Goal: Transaction & Acquisition: Book appointment/travel/reservation

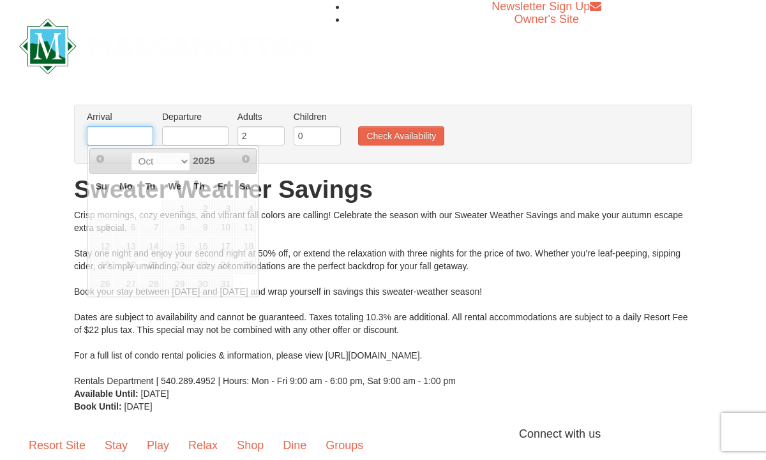
click at [144, 128] on input "text" at bounding box center [120, 135] width 66 height 19
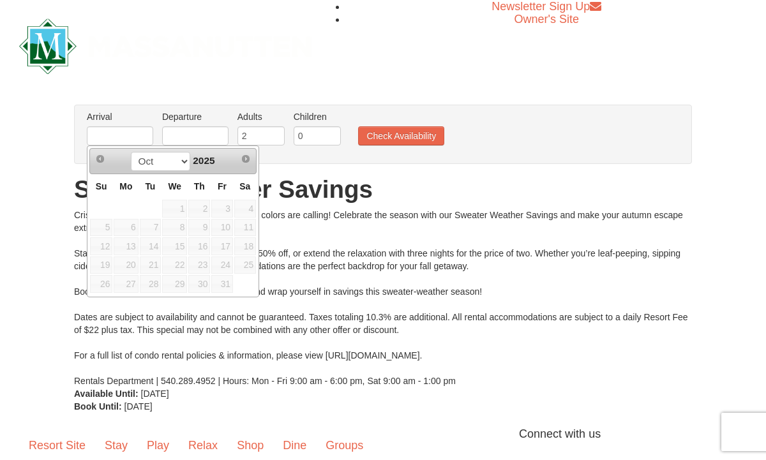
click at [223, 225] on span "10" at bounding box center [222, 228] width 22 height 18
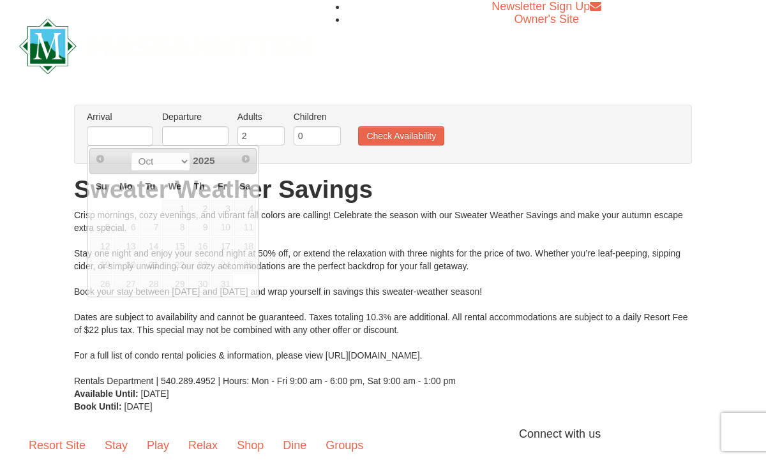
click at [506, 130] on ul "Arrival Please format dates MM/DD/YYYY Please format dates MM/DD/YYYY Departure…" at bounding box center [376, 130] width 585 height 41
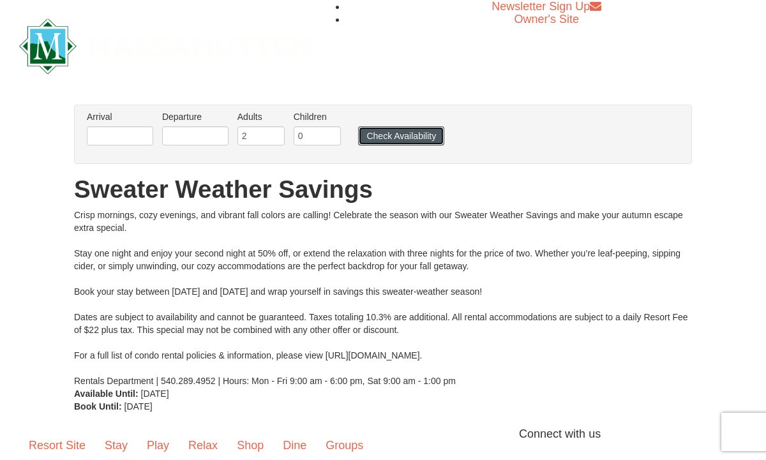
click at [412, 137] on button "Check Availability" at bounding box center [401, 135] width 86 height 19
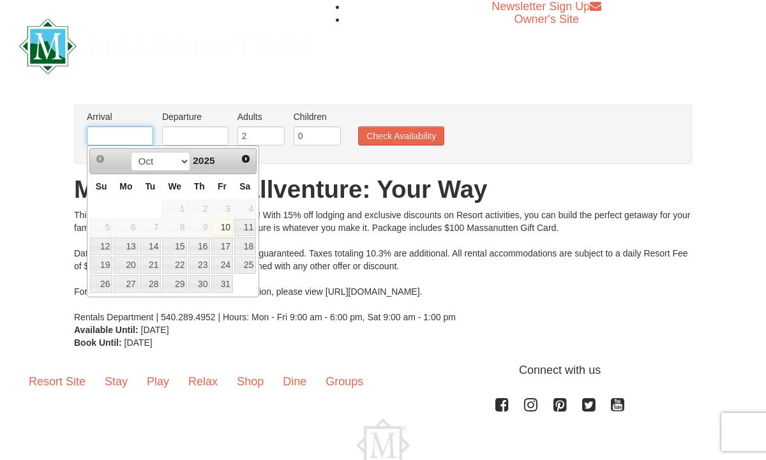
click at [124, 139] on input "text" at bounding box center [120, 135] width 66 height 19
click at [243, 228] on link "11" at bounding box center [245, 228] width 22 height 18
type input "[DATE]"
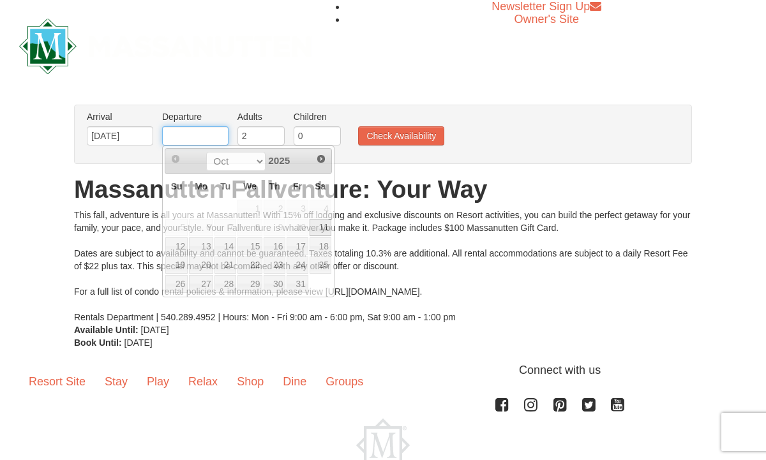
click at [212, 137] on input "text" at bounding box center [195, 135] width 66 height 19
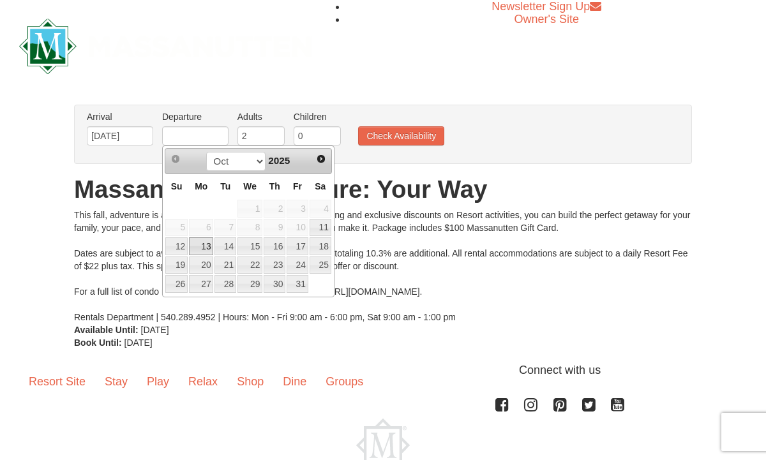
click at [207, 242] on link "13" at bounding box center [201, 246] width 24 height 18
type input "[DATE]"
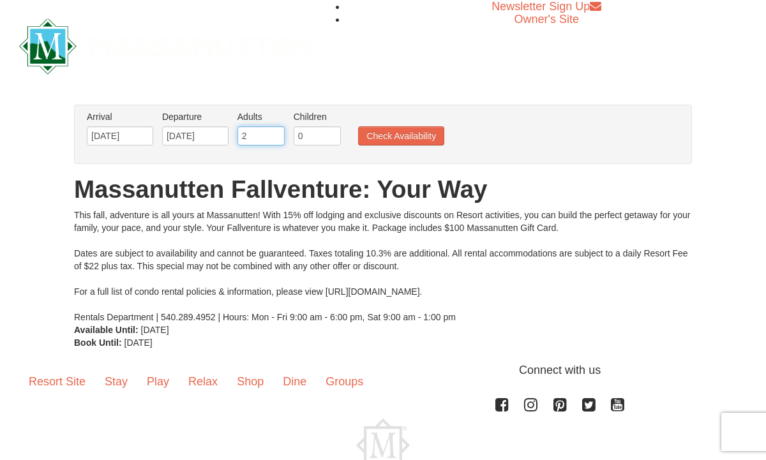
drag, startPoint x: 249, startPoint y: 134, endPoint x: 240, endPoint y: 138, distance: 10.0
click at [240, 138] on input "2" at bounding box center [260, 135] width 47 height 19
type input "3"
drag, startPoint x: 304, startPoint y: 133, endPoint x: 297, endPoint y: 137, distance: 8.0
click at [297, 137] on input "0" at bounding box center [316, 135] width 47 height 19
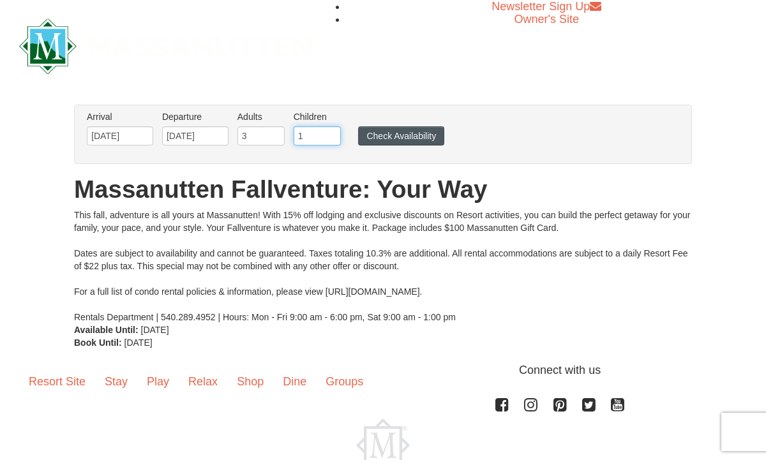
type input "1"
click at [405, 137] on button "Check Availability" at bounding box center [401, 135] width 86 height 19
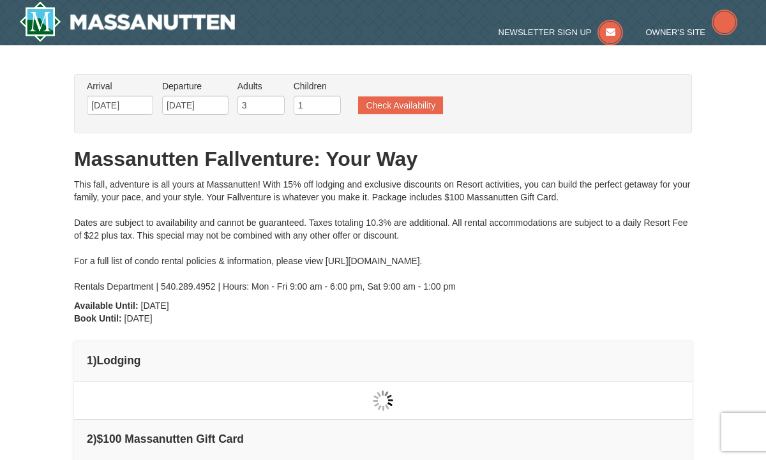
type input "[DATE]"
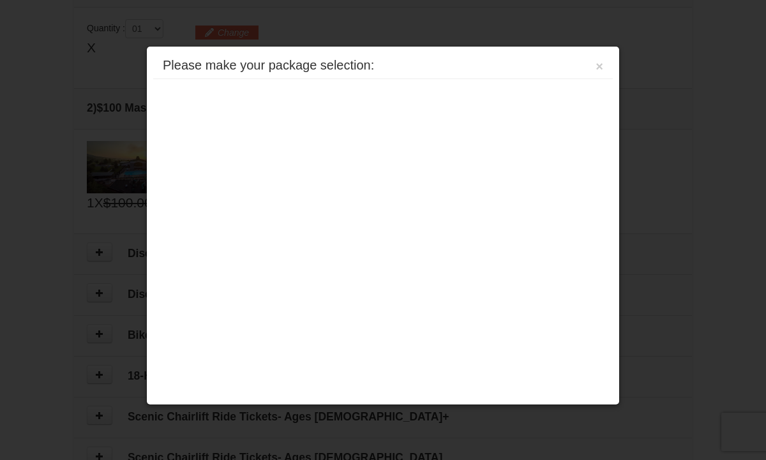
scroll to position [390, 0]
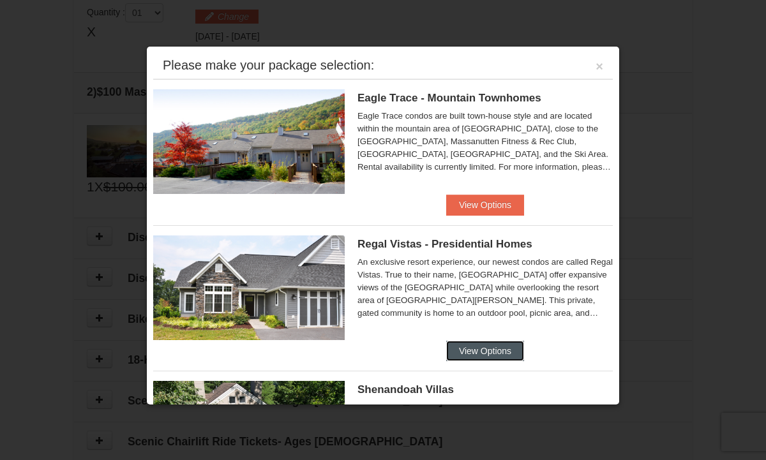
click at [491, 352] on button "View Options" at bounding box center [485, 351] width 78 height 20
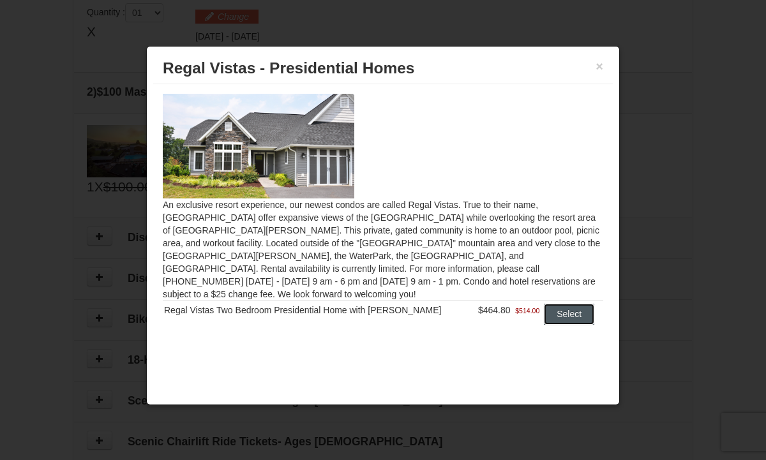
click at [556, 304] on button "Select" at bounding box center [569, 314] width 50 height 20
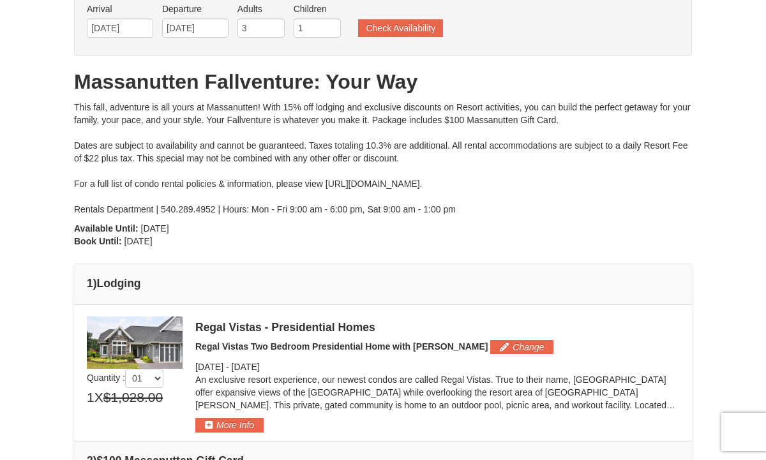
scroll to position [66, 0]
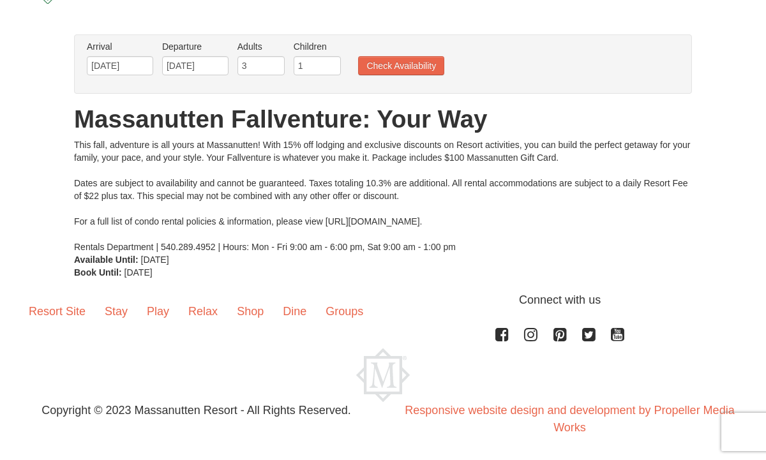
scroll to position [66, 0]
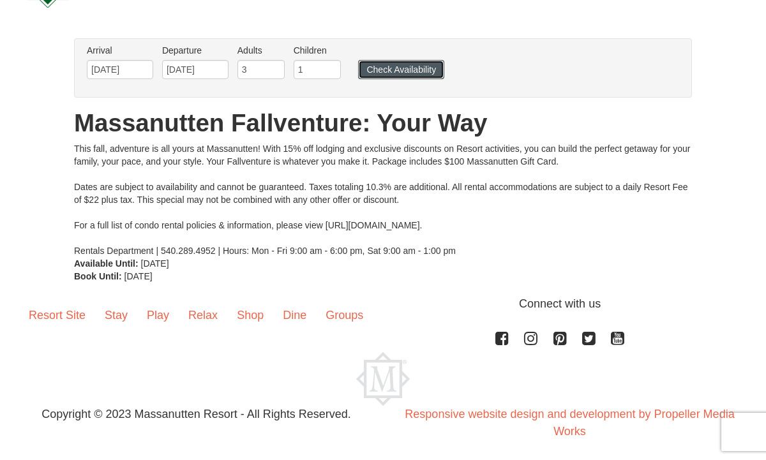
click at [389, 68] on button "Check Availability" at bounding box center [401, 69] width 86 height 19
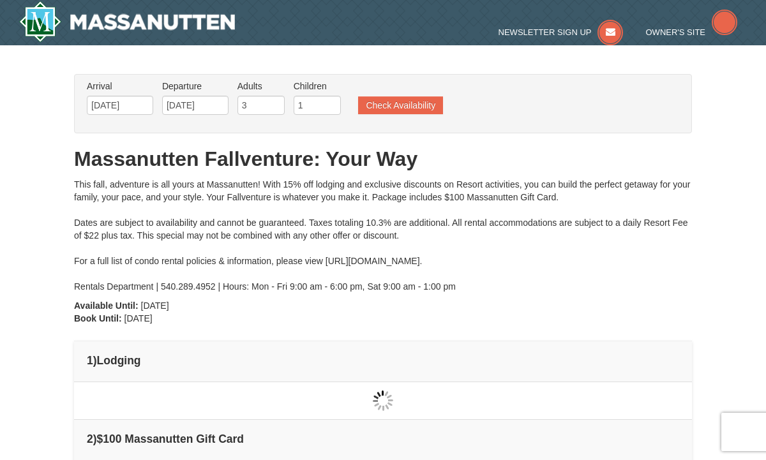
type input "[DATE]"
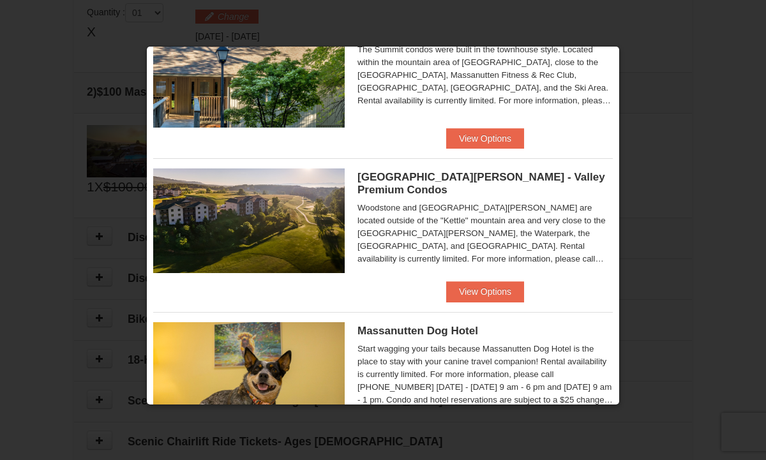
scroll to position [657, 0]
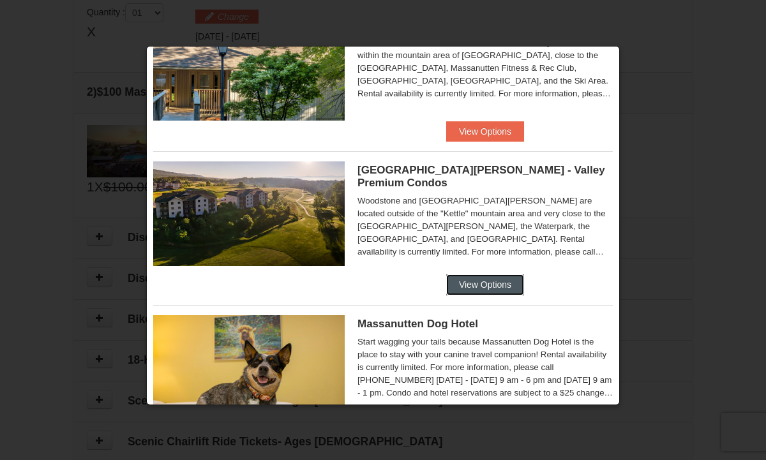
click at [484, 275] on button "View Options" at bounding box center [485, 284] width 78 height 20
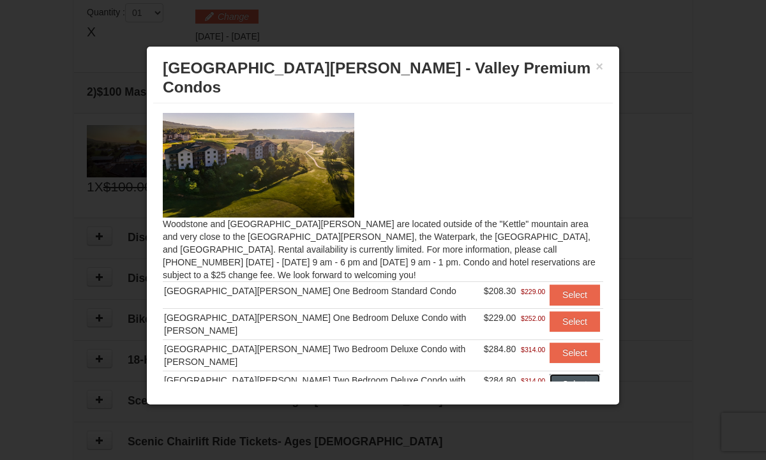
click at [560, 374] on button "Select" at bounding box center [574, 384] width 50 height 20
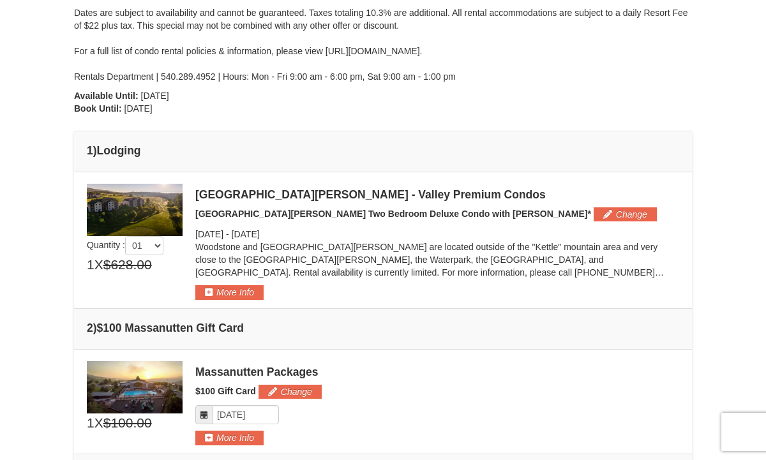
scroll to position [218, 0]
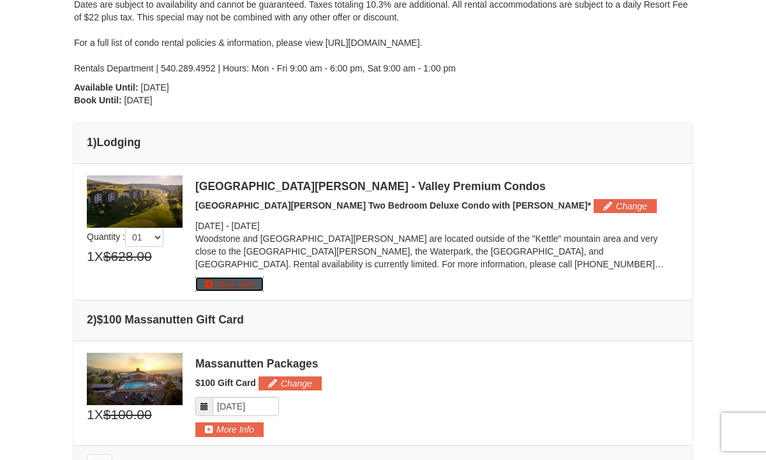
click at [241, 288] on button "More Info" at bounding box center [229, 284] width 68 height 14
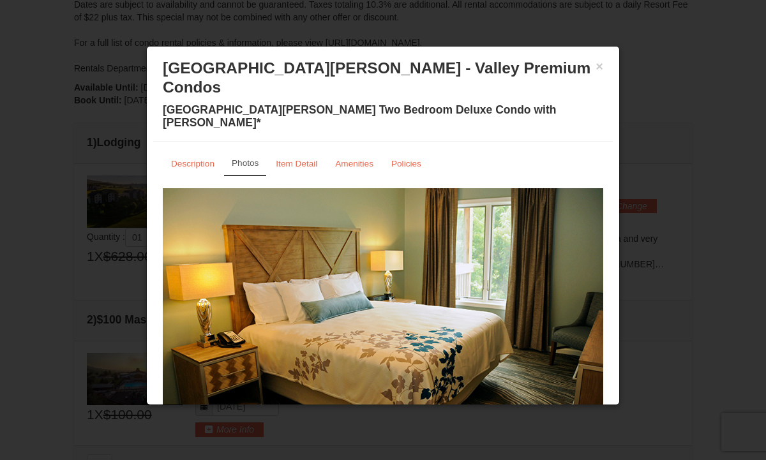
click at [535, 272] on img at bounding box center [383, 308] width 440 height 241
click at [561, 285] on img at bounding box center [383, 308] width 440 height 241
click at [306, 307] on img at bounding box center [383, 308] width 440 height 241
click at [419, 221] on img at bounding box center [383, 308] width 440 height 241
click at [188, 159] on small "Description" at bounding box center [192, 164] width 43 height 10
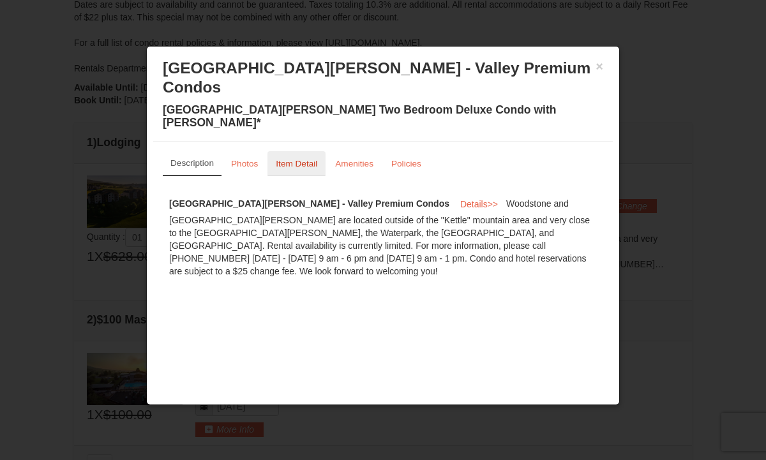
click at [293, 159] on small "Item Detail" at bounding box center [296, 164] width 41 height 10
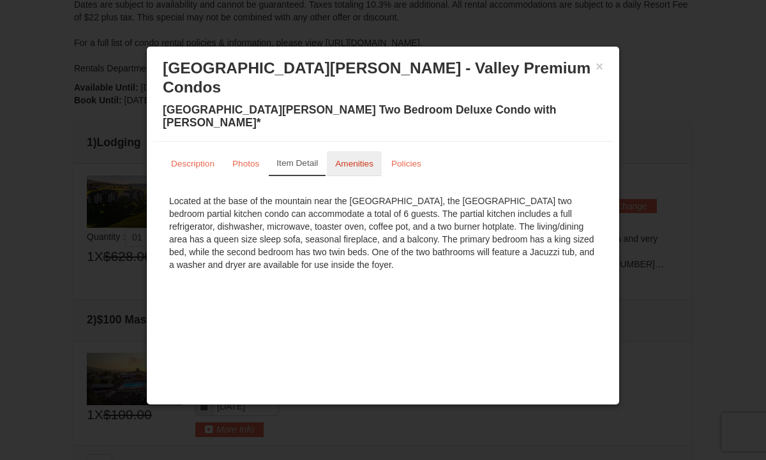
click at [354, 159] on small "Amenities" at bounding box center [354, 164] width 38 height 10
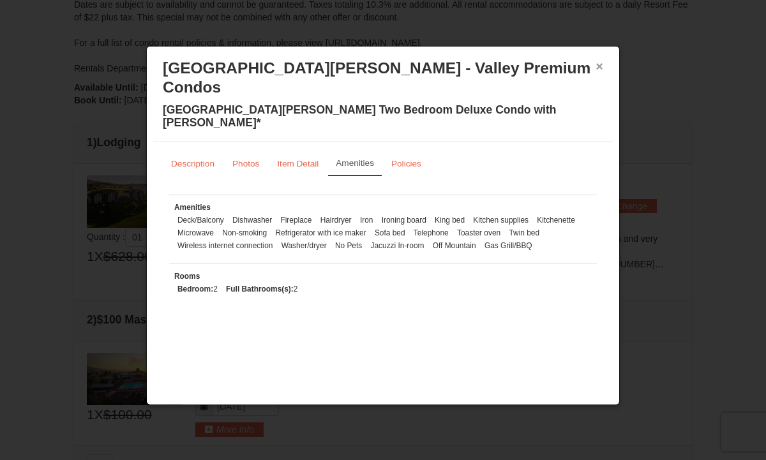
click at [600, 70] on button "×" at bounding box center [599, 66] width 8 height 13
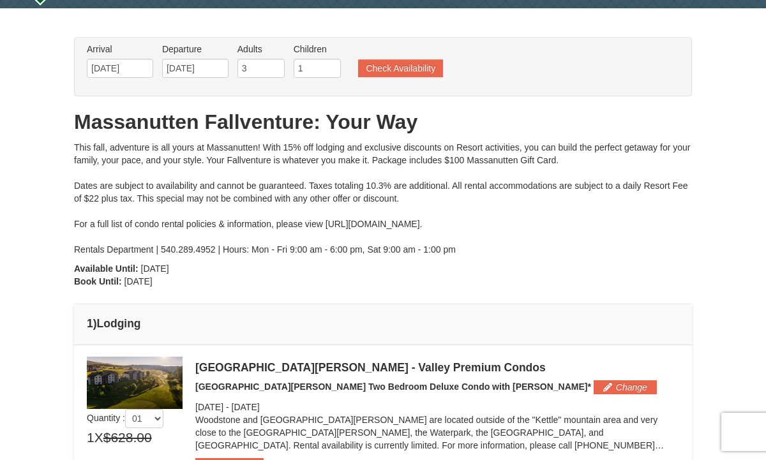
scroll to position [0, 0]
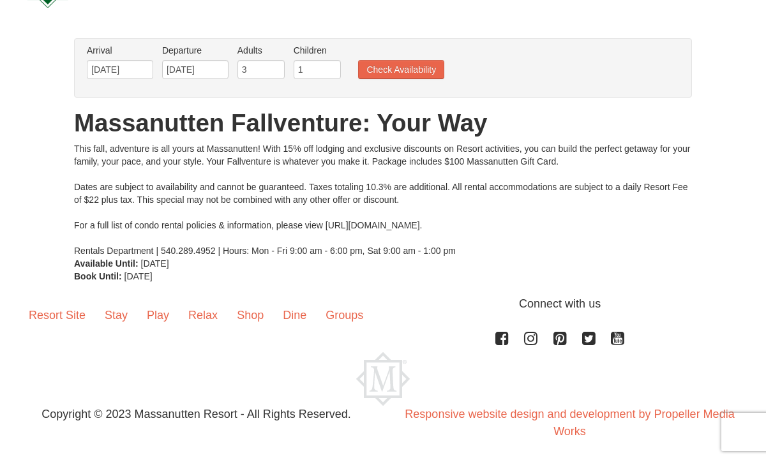
scroll to position [70, 0]
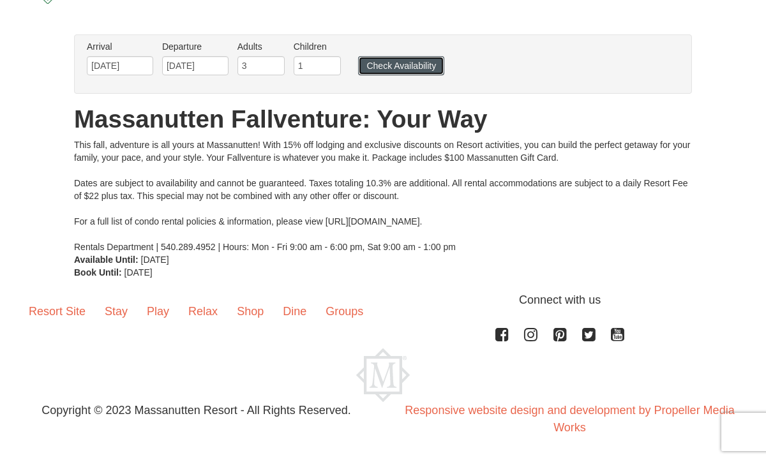
click at [420, 66] on button "Check Availability" at bounding box center [401, 65] width 86 height 19
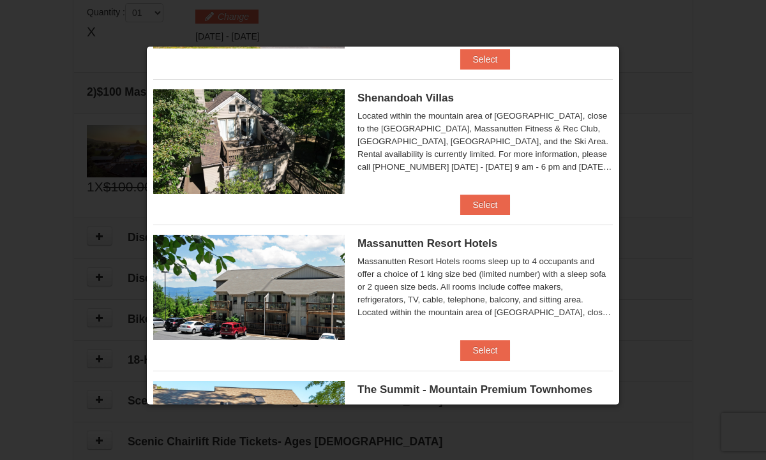
scroll to position [289, 0]
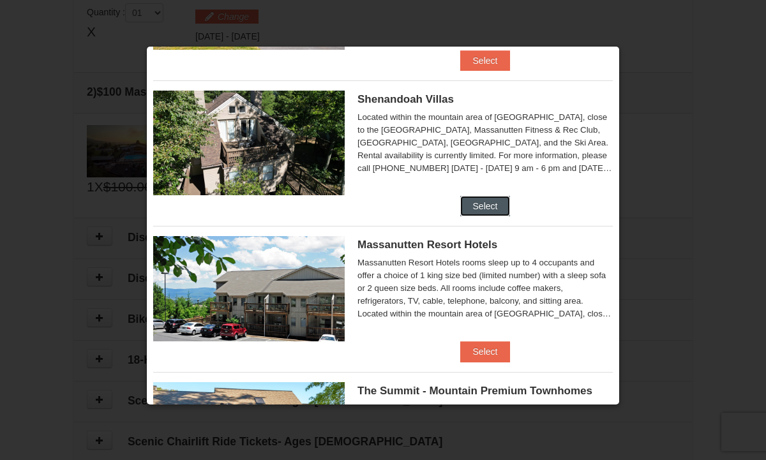
click at [489, 205] on button "Select" at bounding box center [485, 206] width 50 height 20
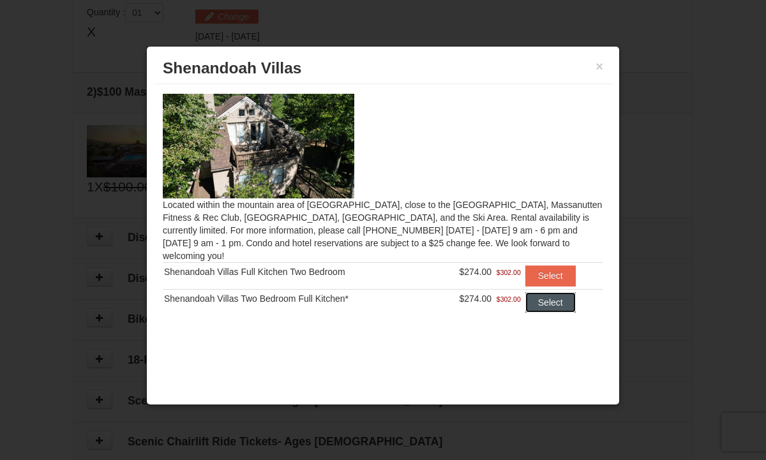
click at [538, 292] on button "Select" at bounding box center [550, 302] width 50 height 20
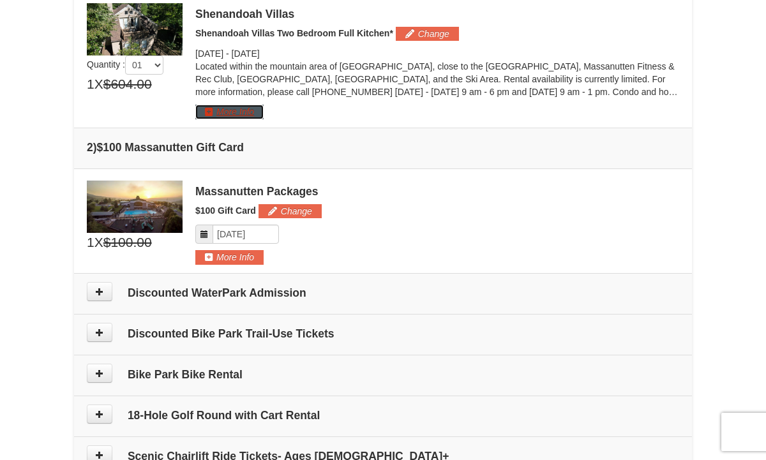
click at [254, 115] on button "More Info" at bounding box center [229, 112] width 68 height 14
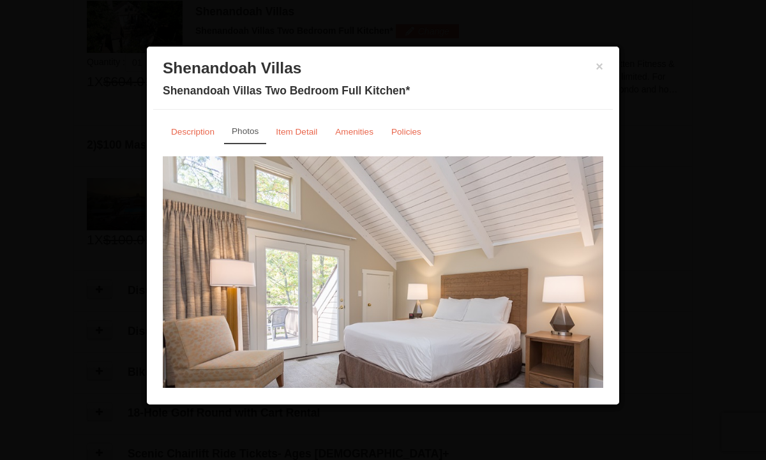
scroll to position [393, 0]
click at [251, 141] on link "Photos" at bounding box center [245, 131] width 42 height 25
click at [241, 136] on link "Photos" at bounding box center [245, 131] width 42 height 25
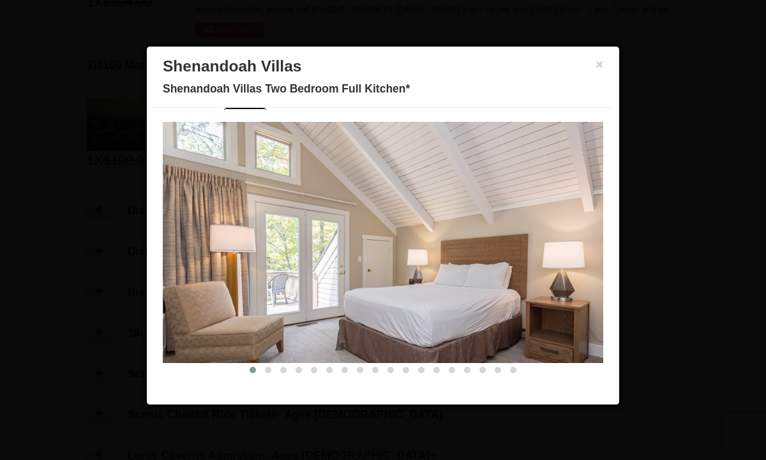
scroll to position [480, 0]
click at [267, 370] on span at bounding box center [268, 370] width 6 height 6
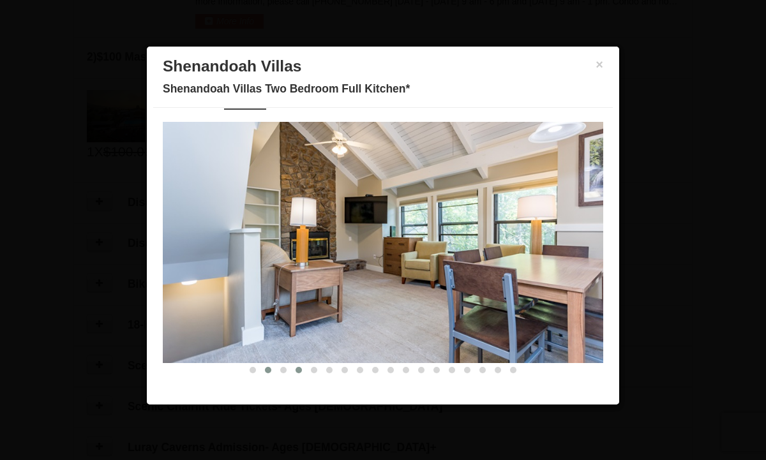
click at [297, 366] on button at bounding box center [298, 370] width 15 height 13
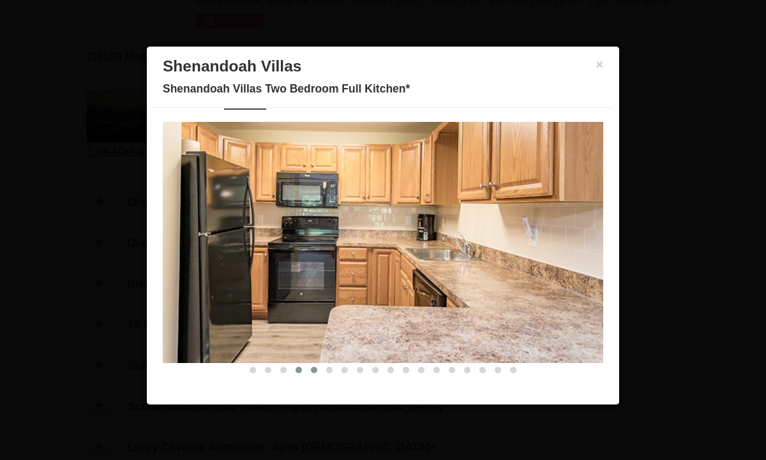
click at [313, 368] on span at bounding box center [314, 370] width 6 height 6
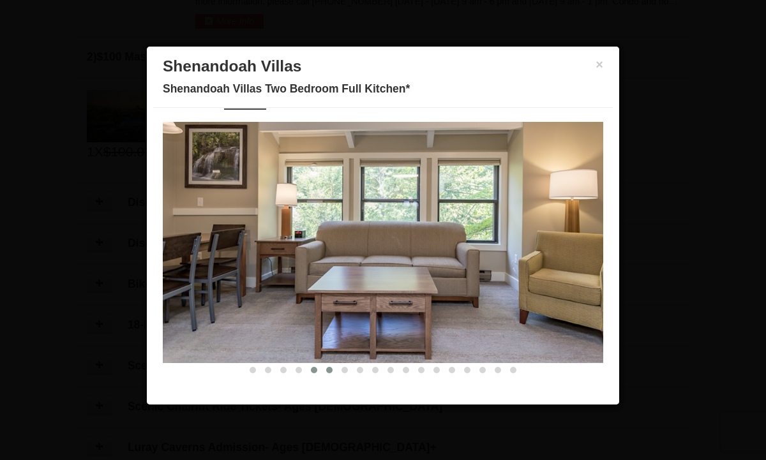
click at [330, 369] on span at bounding box center [329, 370] width 6 height 6
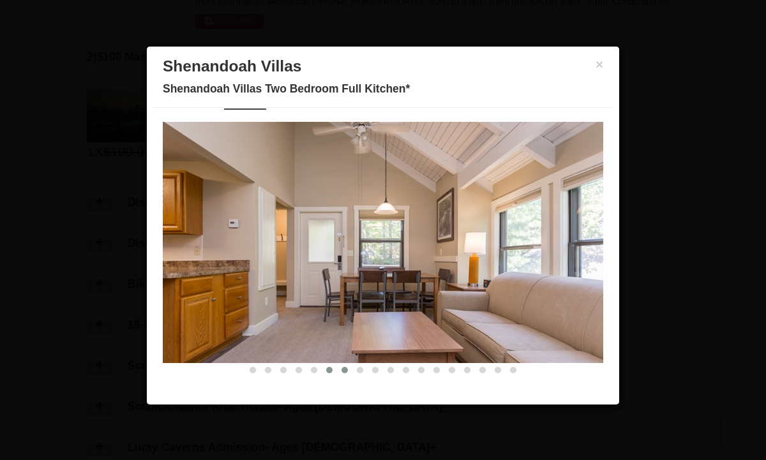
click at [350, 369] on button at bounding box center [344, 370] width 15 height 13
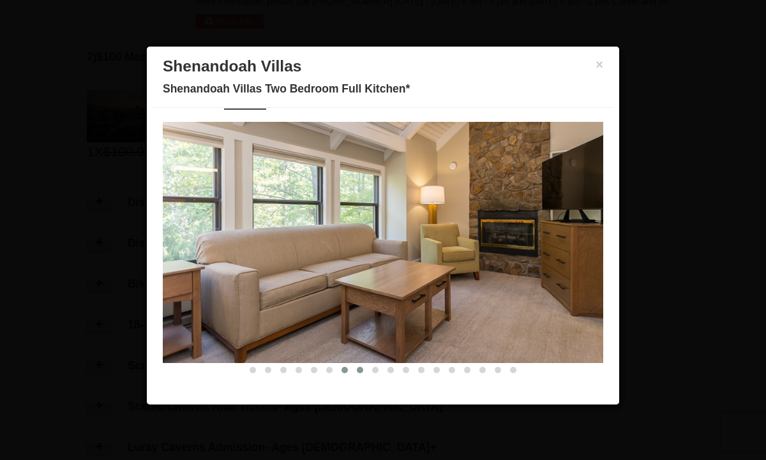
click at [362, 371] on span at bounding box center [360, 370] width 6 height 6
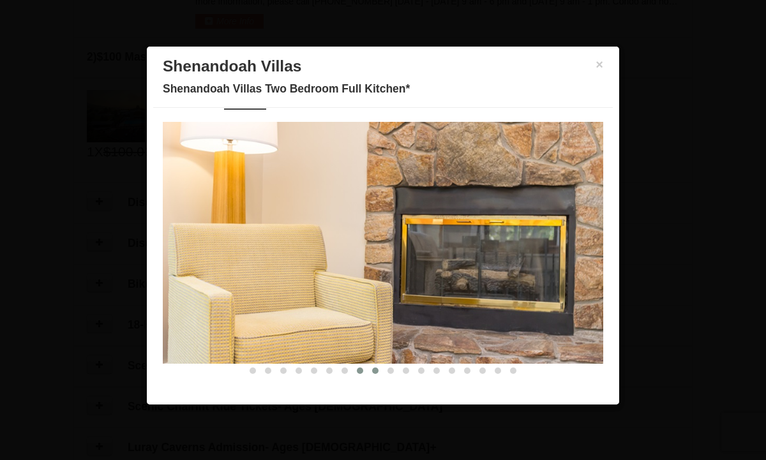
click at [377, 369] on span at bounding box center [375, 370] width 6 height 6
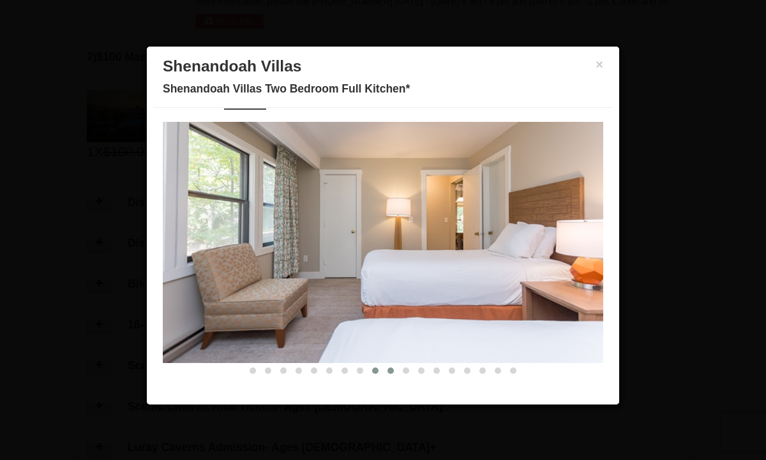
click at [395, 369] on button at bounding box center [390, 370] width 15 height 13
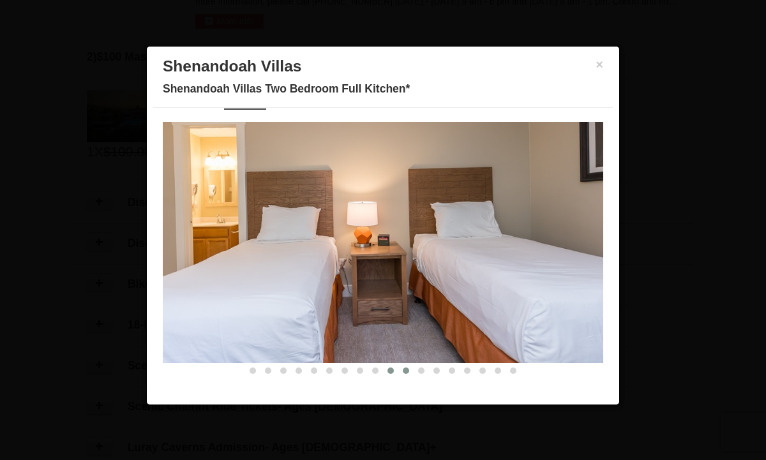
click at [408, 369] on span at bounding box center [406, 370] width 6 height 6
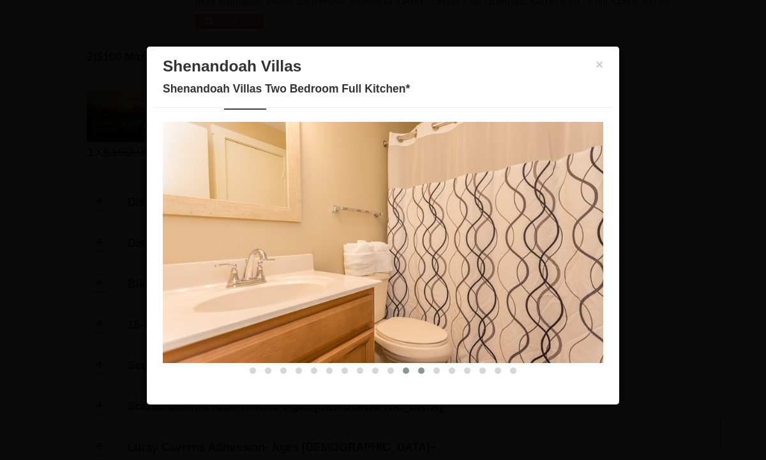
click at [425, 369] on button at bounding box center [420, 370] width 15 height 13
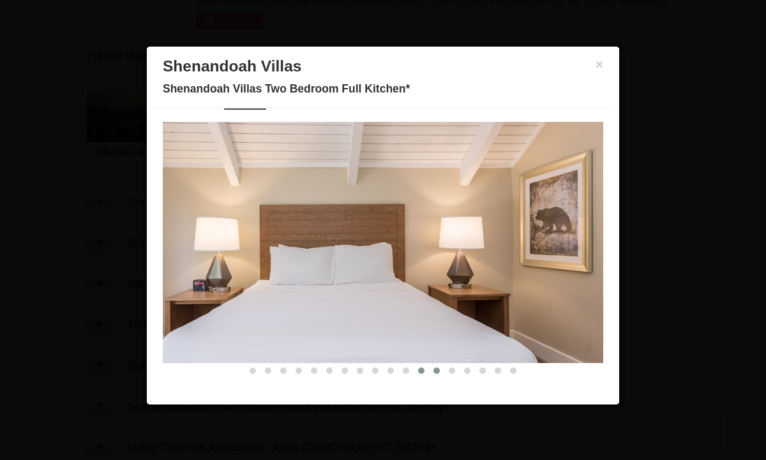
click at [440, 367] on button at bounding box center [436, 370] width 15 height 13
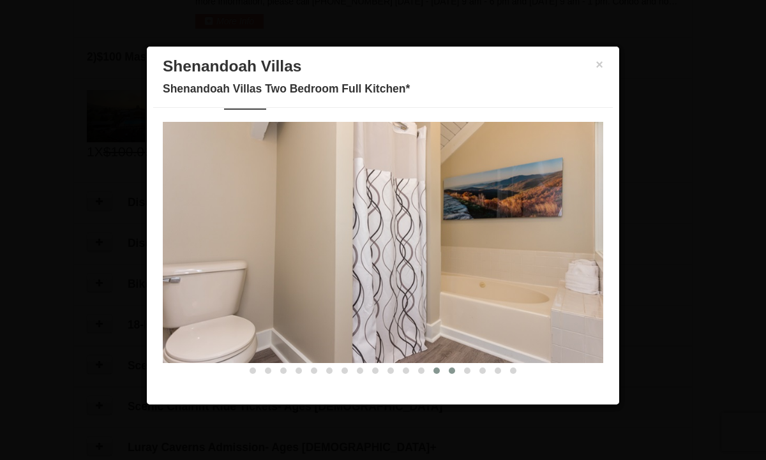
click at [452, 372] on span at bounding box center [452, 370] width 6 height 6
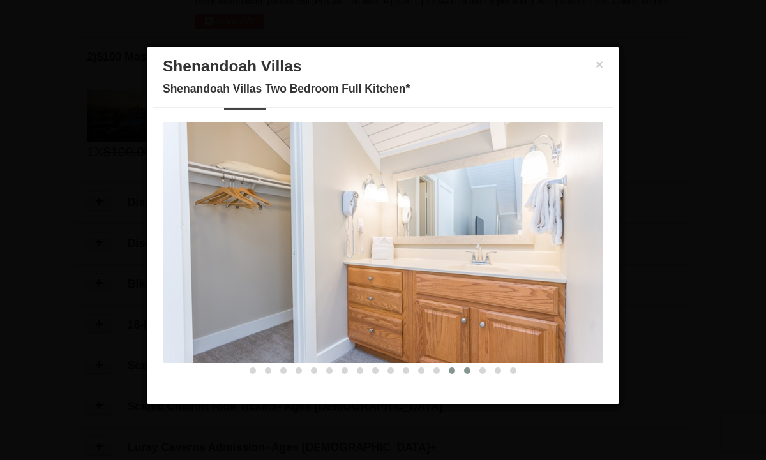
click at [470, 371] on span at bounding box center [467, 370] width 6 height 6
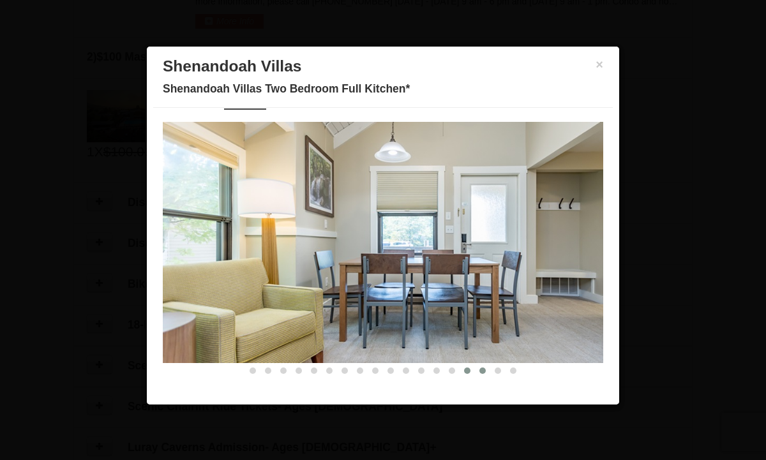
click at [484, 367] on span at bounding box center [482, 370] width 6 height 6
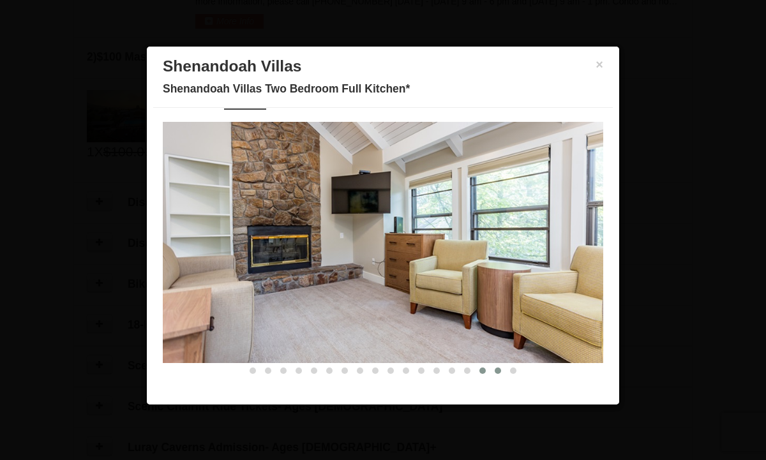
click at [503, 370] on button at bounding box center [497, 370] width 15 height 13
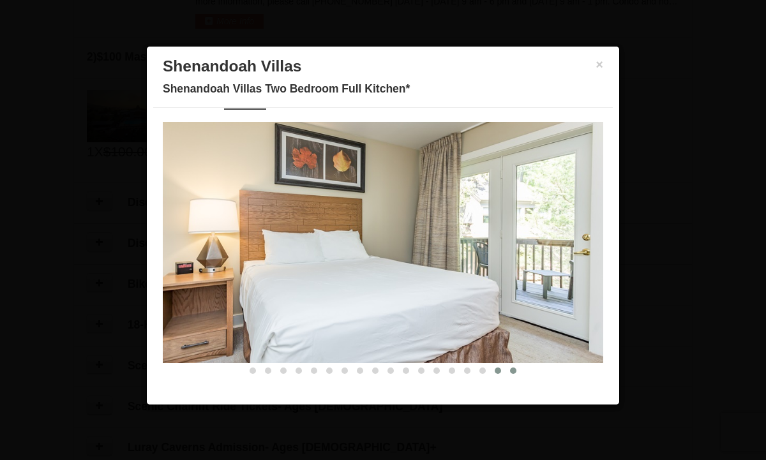
click at [514, 371] on span at bounding box center [513, 370] width 6 height 6
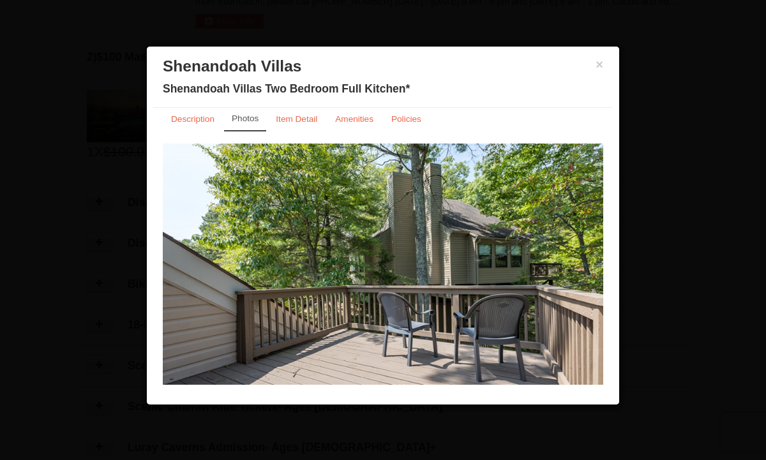
scroll to position [0, 0]
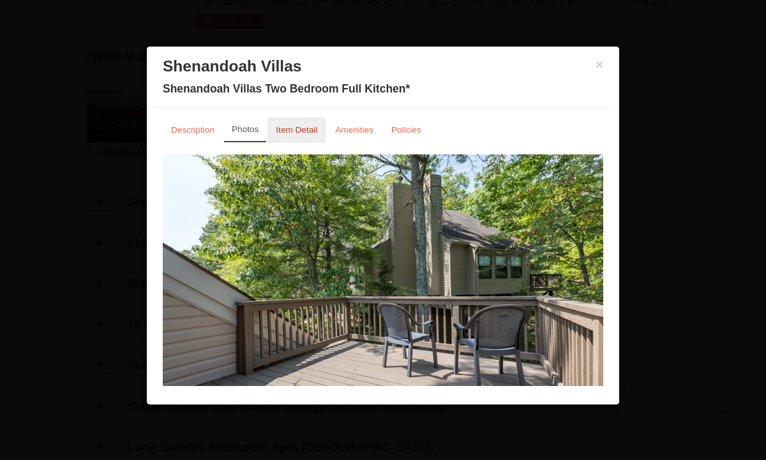
click at [313, 131] on small "Item Detail" at bounding box center [296, 130] width 41 height 10
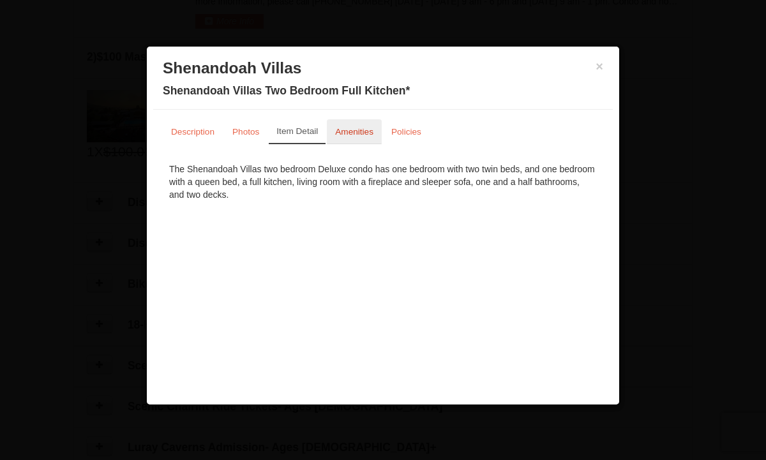
click at [369, 138] on link "Amenities" at bounding box center [354, 131] width 55 height 25
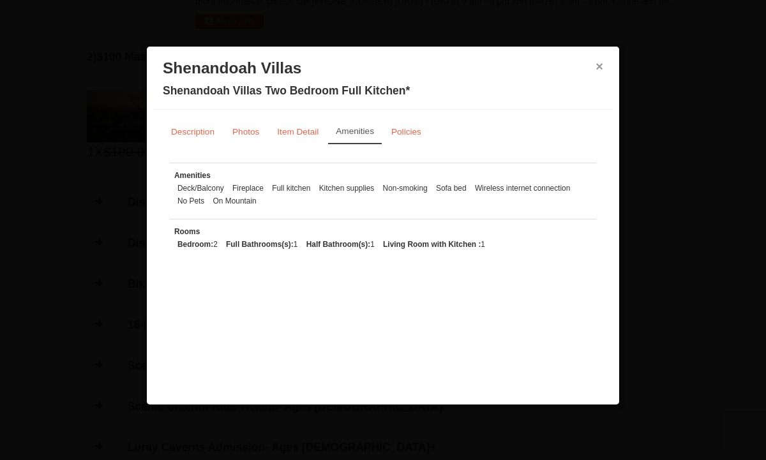
click at [598, 71] on button "×" at bounding box center [599, 66] width 8 height 13
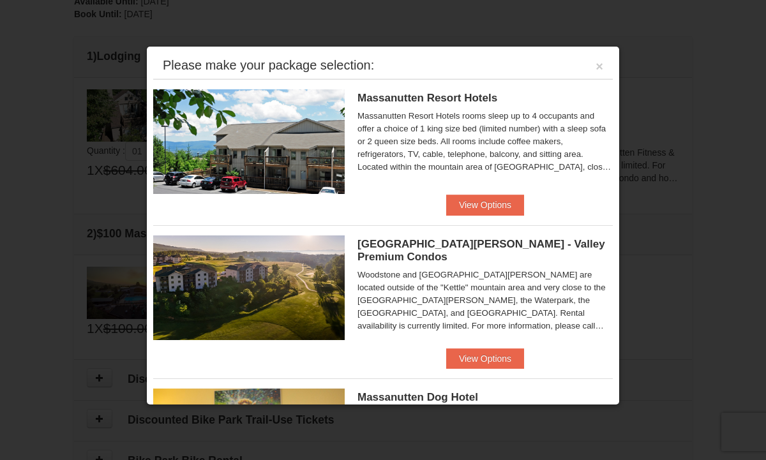
scroll to position [300, 0]
click at [602, 67] on button "×" at bounding box center [599, 66] width 8 height 13
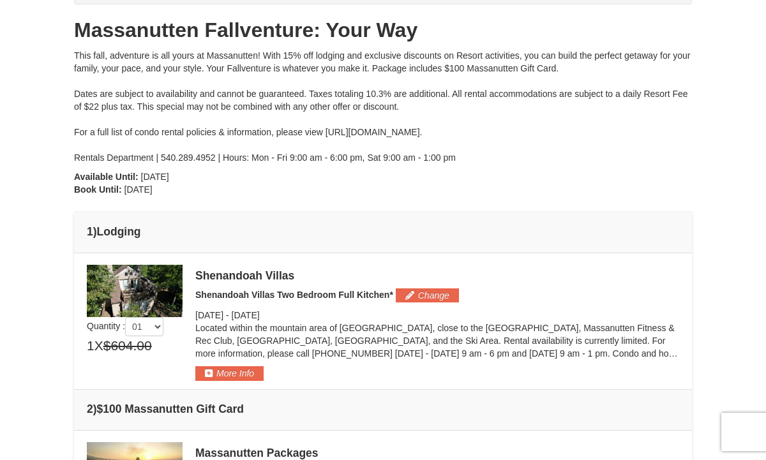
scroll to position [122, 0]
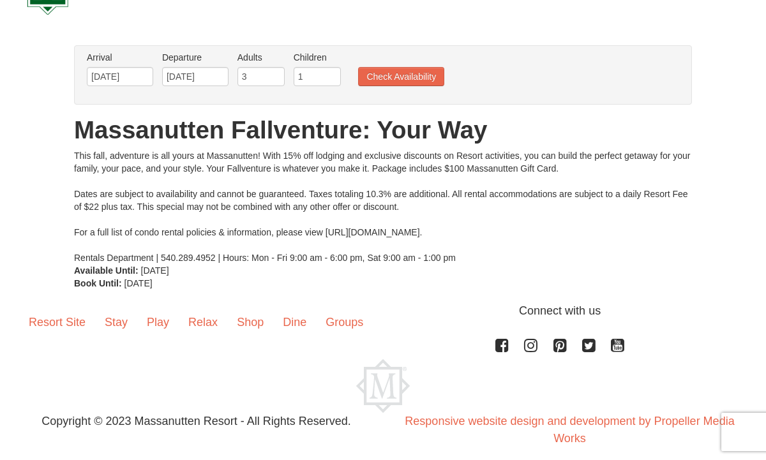
scroll to position [70, 0]
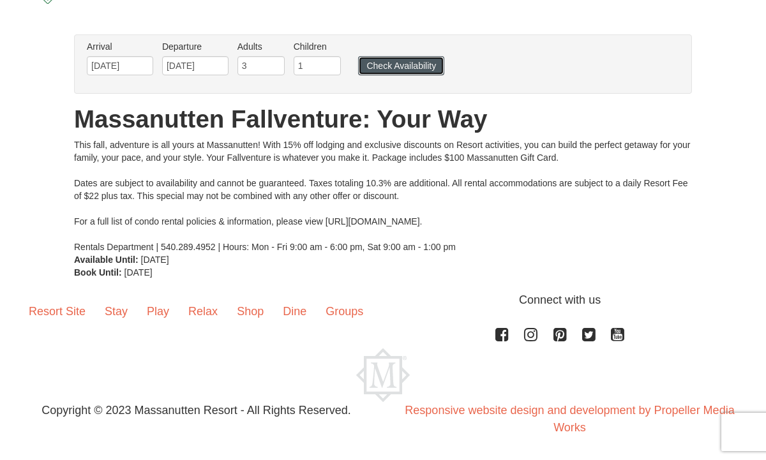
click at [412, 66] on button "Check Availability" at bounding box center [401, 65] width 86 height 19
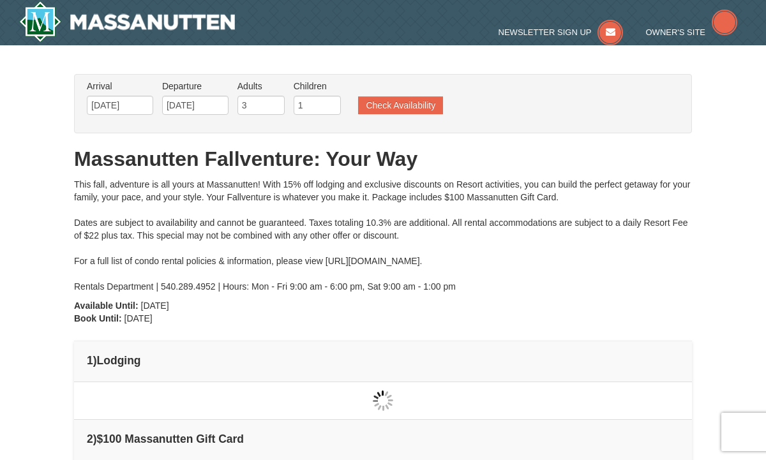
type input "10/11/2025"
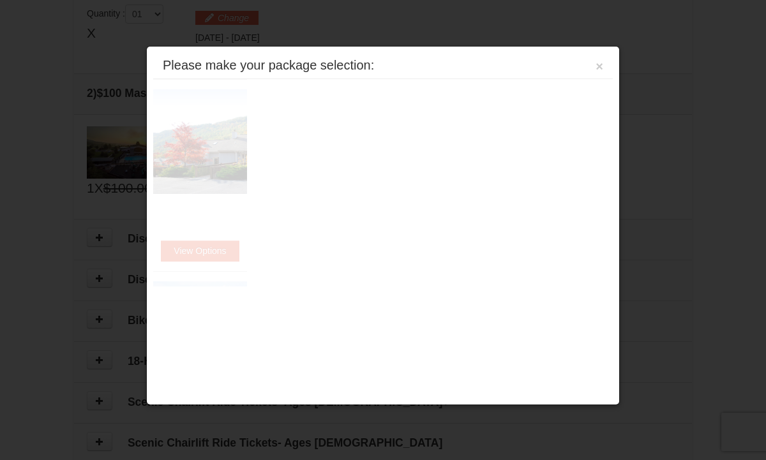
scroll to position [390, 0]
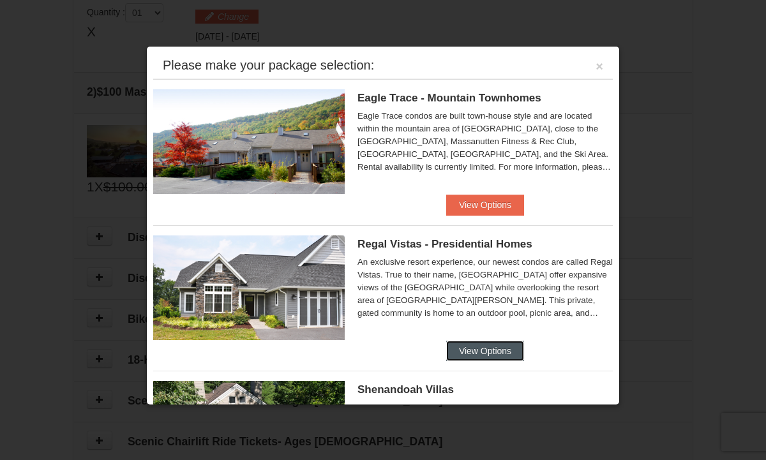
click at [498, 351] on button "View Options" at bounding box center [485, 351] width 78 height 20
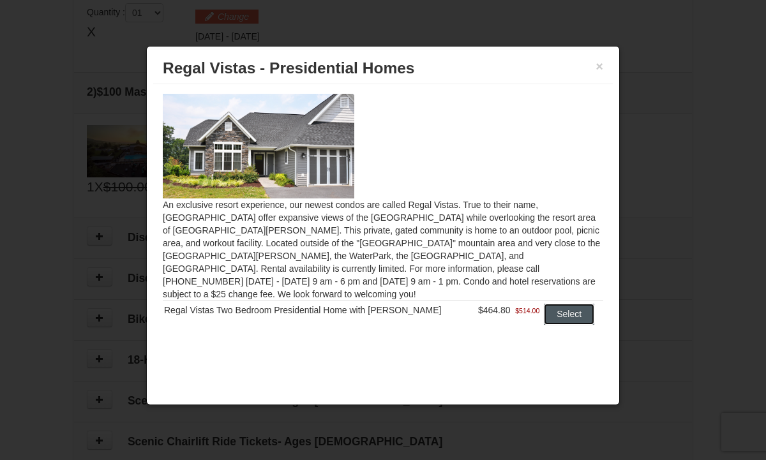
click at [554, 304] on button "Select" at bounding box center [569, 314] width 50 height 20
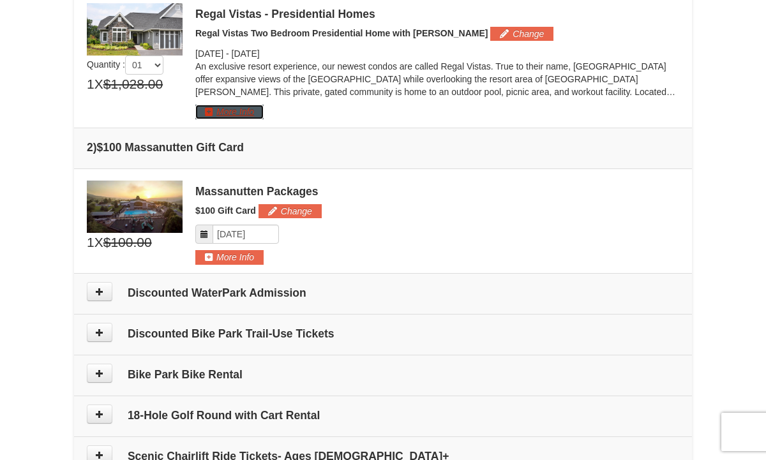
click at [240, 112] on button "More Info" at bounding box center [229, 112] width 68 height 14
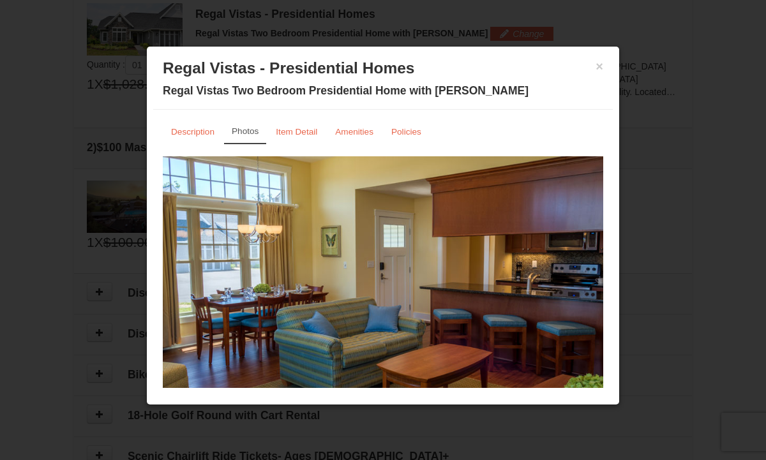
click at [386, 393] on div "× Regal Vistas - Presidential Homes Regal Vistas Two Bedroom Presidential Home …" at bounding box center [382, 225] width 473 height 359
click at [386, 377] on img at bounding box center [383, 276] width 440 height 241
click at [283, 389] on div "× Regal Vistas - Presidential Homes Regal Vistas Two Bedroom Presidential Home …" at bounding box center [382, 225] width 473 height 359
click at [286, 389] on div "× Regal Vistas - Presidential Homes Regal Vistas Two Bedroom Presidential Home …" at bounding box center [382, 225] width 473 height 359
click at [249, 135] on small "Photos" at bounding box center [245, 131] width 27 height 10
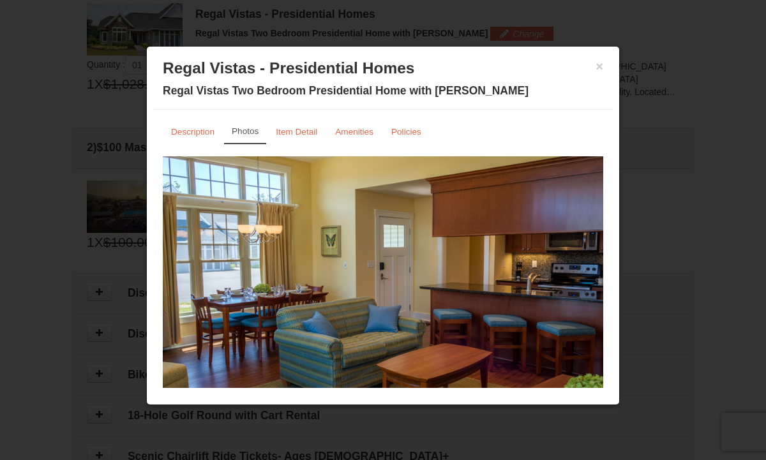
click at [251, 135] on small "Photos" at bounding box center [245, 131] width 27 height 10
click at [259, 406] on div at bounding box center [383, 230] width 766 height 460
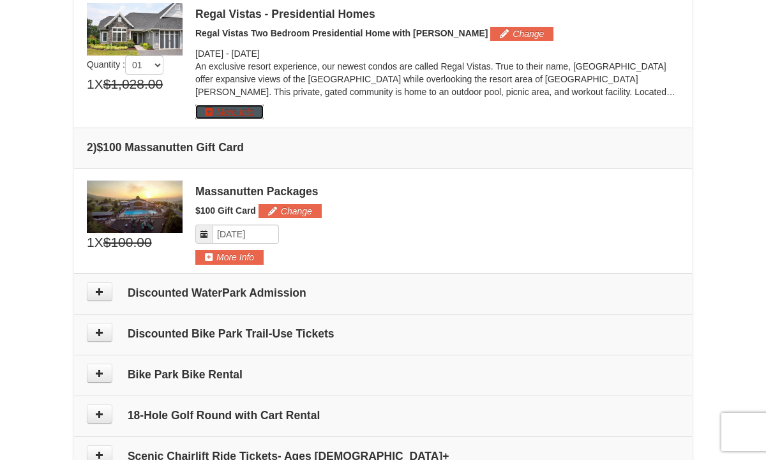
click at [251, 110] on button "More Info" at bounding box center [229, 112] width 68 height 14
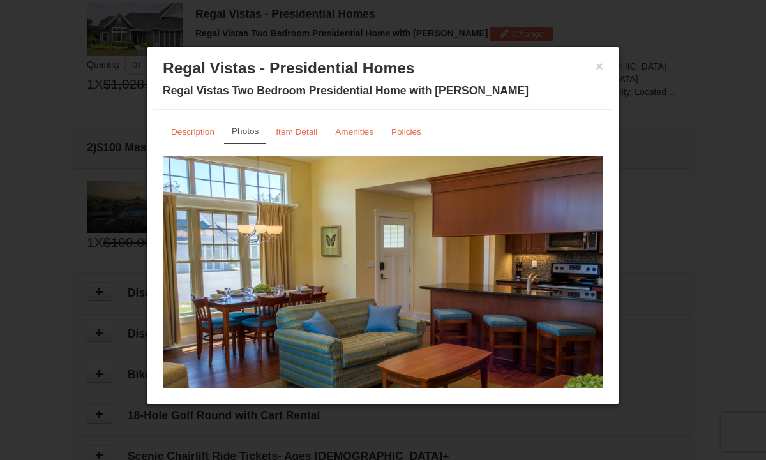
click at [329, 334] on img at bounding box center [383, 276] width 440 height 241
click at [295, 130] on small "Item Detail" at bounding box center [296, 132] width 41 height 10
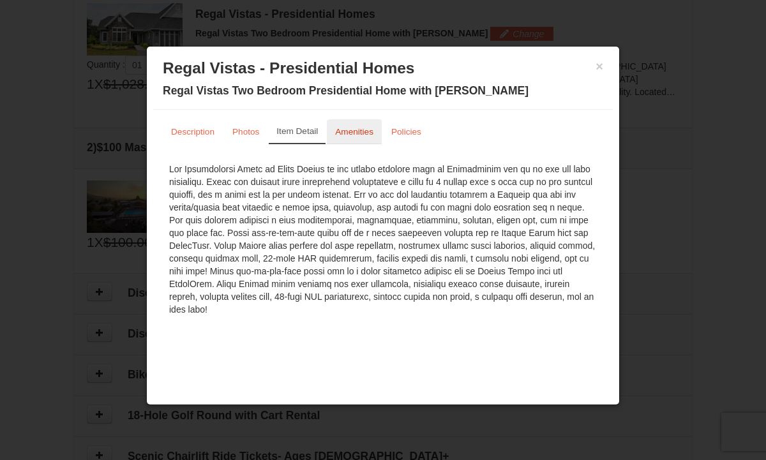
click at [367, 130] on small "Amenities" at bounding box center [354, 132] width 38 height 10
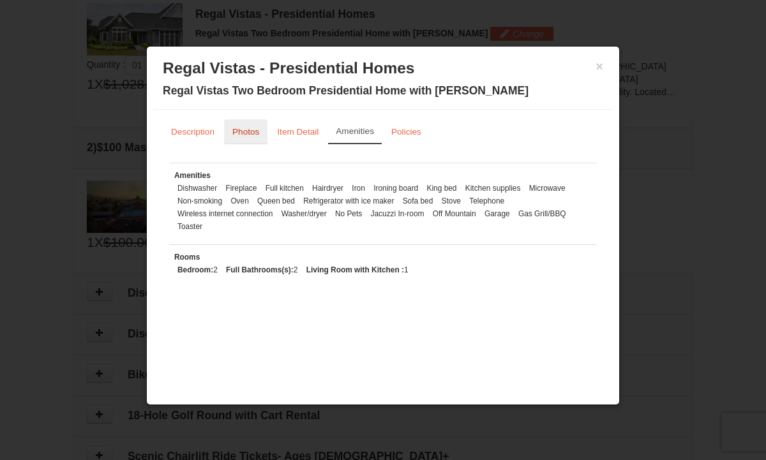
click at [242, 138] on link "Photos" at bounding box center [245, 131] width 43 height 25
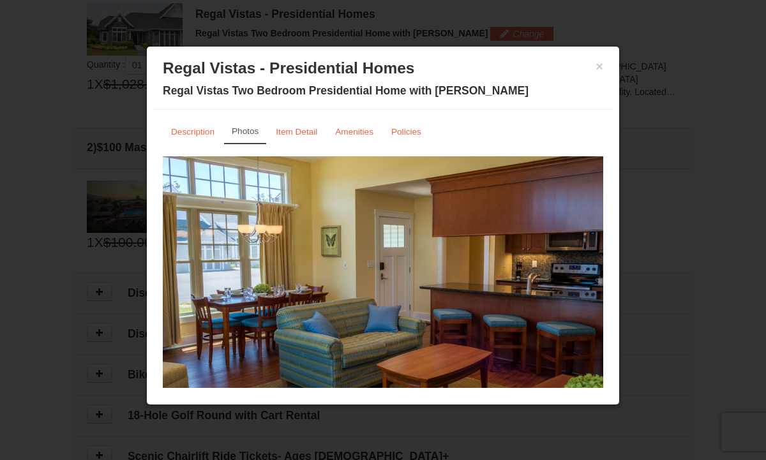
click at [365, 365] on img at bounding box center [383, 276] width 440 height 241
click at [257, 137] on link "Photos" at bounding box center [245, 131] width 42 height 25
click at [256, 137] on link "Photos" at bounding box center [245, 131] width 42 height 25
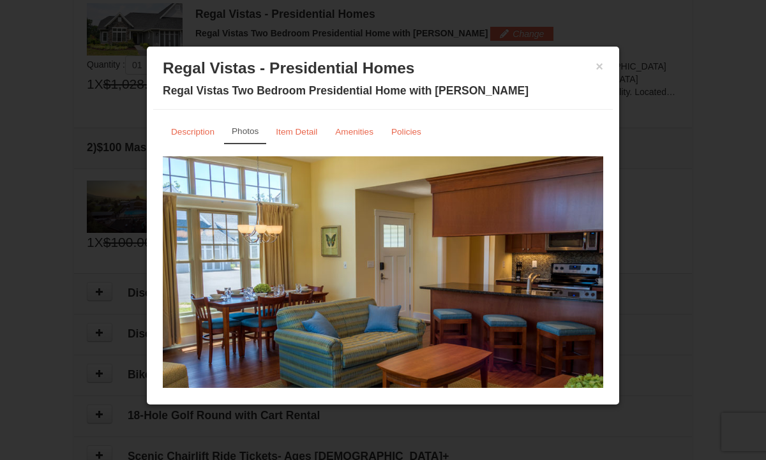
click at [292, 390] on div "× Regal Vistas - Presidential Homes Regal Vistas Two Bedroom Presidential Home …" at bounding box center [382, 225] width 473 height 359
click at [291, 375] on img at bounding box center [383, 276] width 440 height 241
click at [302, 325] on img at bounding box center [383, 276] width 440 height 241
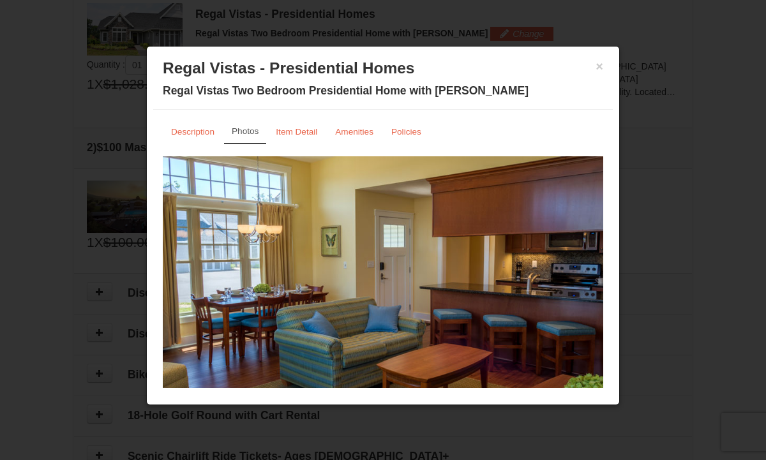
click at [249, 131] on small "Photos" at bounding box center [245, 131] width 27 height 10
click at [160, 389] on div "× Regal Vistas - Presidential Homes Regal Vistas Two Bedroom Presidential Home …" at bounding box center [382, 225] width 473 height 359
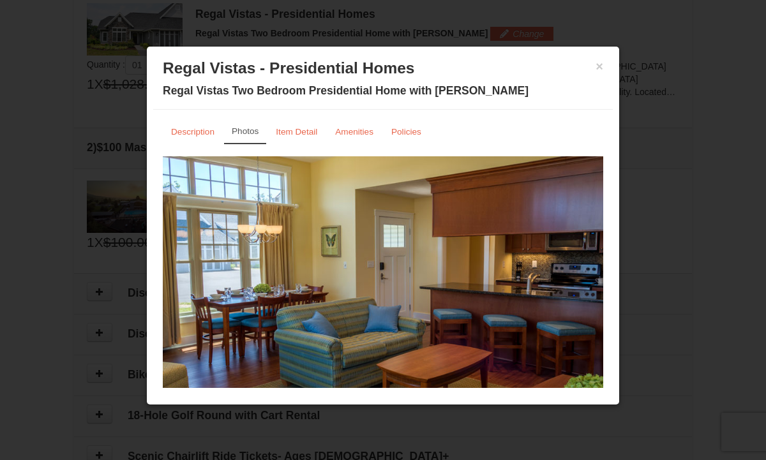
click at [260, 144] on div "Description Photos Item Detail Amenities Policies Regal Vistas - Presidential H…" at bounding box center [383, 265] width 440 height 292
click at [251, 122] on link "Photos" at bounding box center [245, 131] width 42 height 25
click at [561, 290] on img at bounding box center [383, 276] width 440 height 241
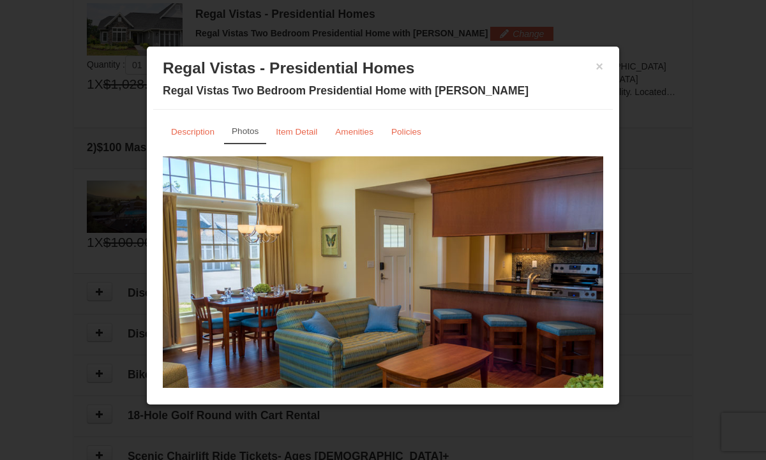
click at [269, 314] on img at bounding box center [383, 276] width 440 height 241
click at [244, 133] on small "Photos" at bounding box center [245, 131] width 27 height 10
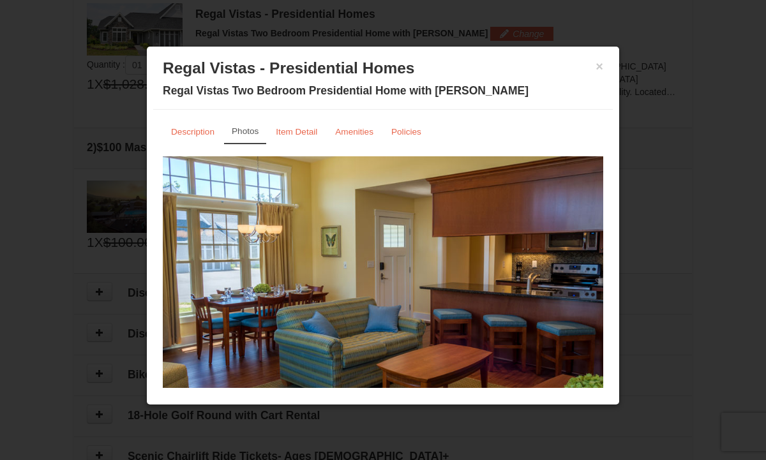
click at [298, 396] on div "× Regal Vistas - Presidential Homes Regal Vistas Two Bedroom Presidential Home …" at bounding box center [382, 225] width 473 height 359
click at [164, 399] on div "× Regal Vistas - Presidential Homes Regal Vistas Two Bedroom Presidential Home …" at bounding box center [382, 225] width 473 height 359
click at [419, 320] on img at bounding box center [383, 276] width 440 height 241
click at [533, 281] on img at bounding box center [383, 276] width 440 height 241
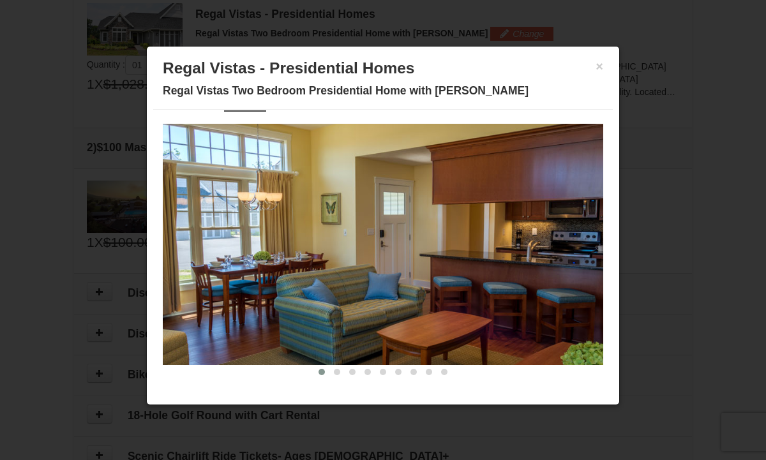
scroll to position [2, 0]
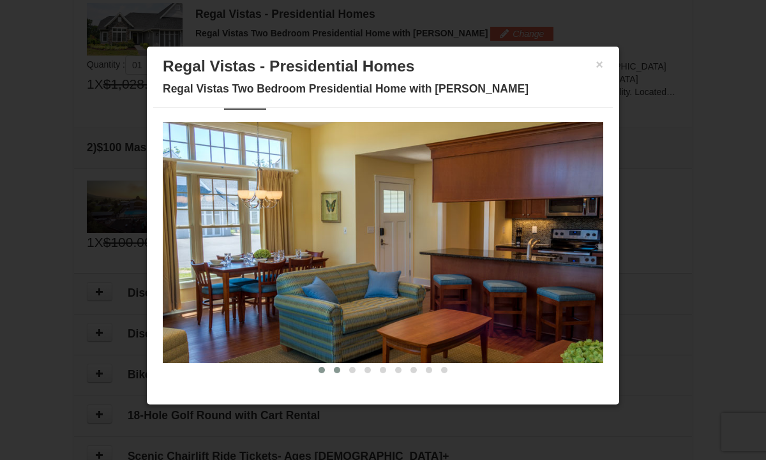
click at [336, 371] on span at bounding box center [337, 370] width 6 height 6
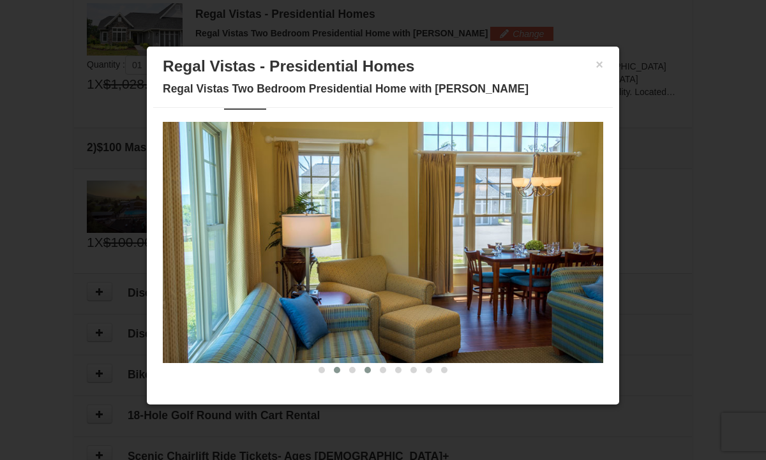
click at [364, 367] on button at bounding box center [367, 370] width 15 height 13
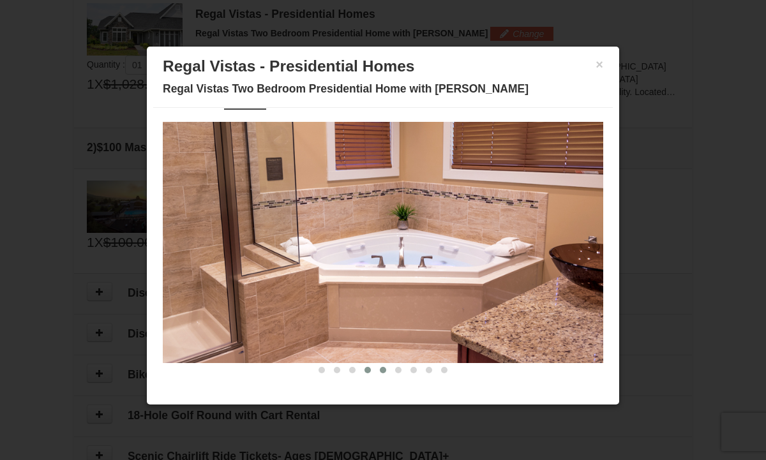
click at [384, 369] on span at bounding box center [383, 370] width 6 height 6
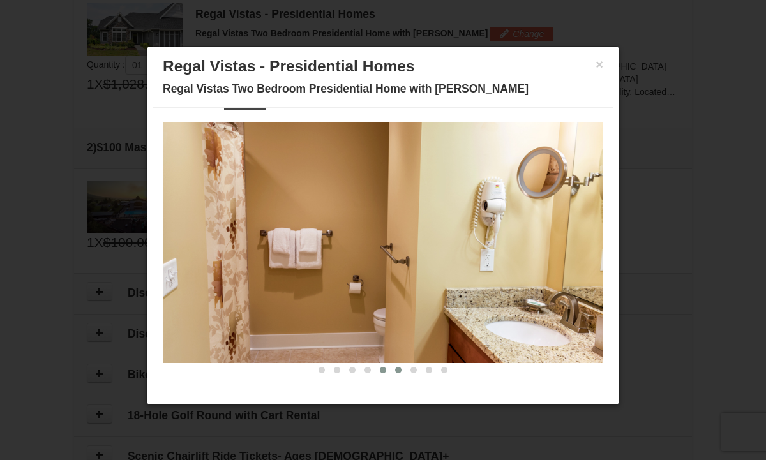
click at [399, 369] on span at bounding box center [398, 370] width 6 height 6
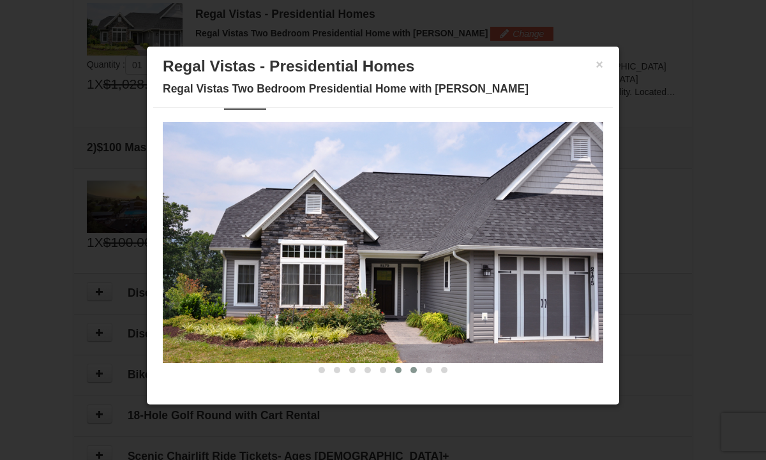
click at [412, 369] on span at bounding box center [413, 370] width 6 height 6
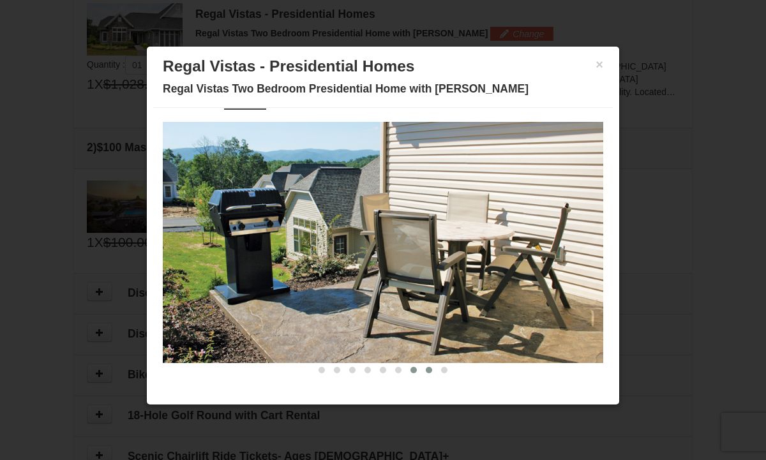
click at [431, 367] on span at bounding box center [429, 370] width 6 height 6
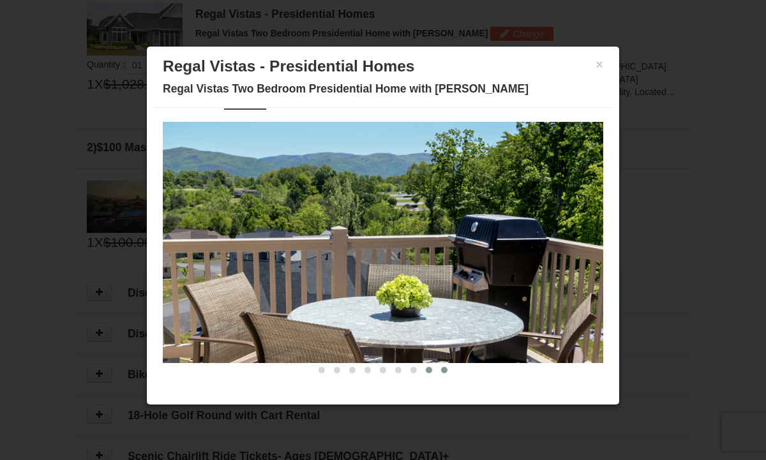
click at [443, 367] on span at bounding box center [444, 370] width 6 height 6
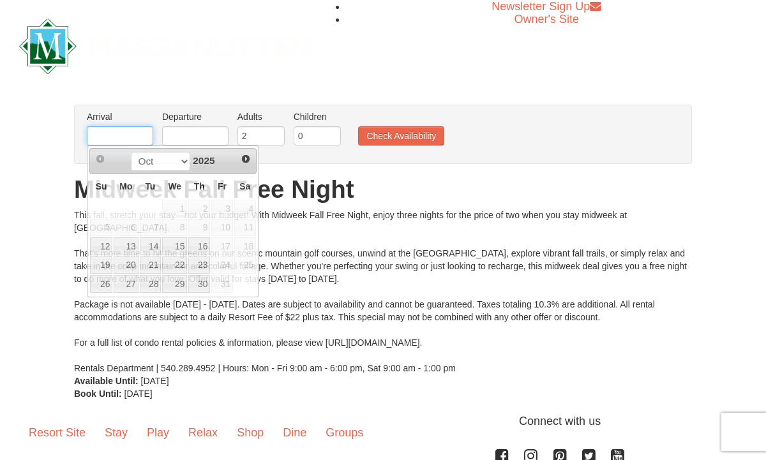
click at [121, 134] on input "text" at bounding box center [120, 135] width 66 height 19
click at [104, 244] on link "12" at bounding box center [101, 246] width 22 height 18
type input "[DATE]"
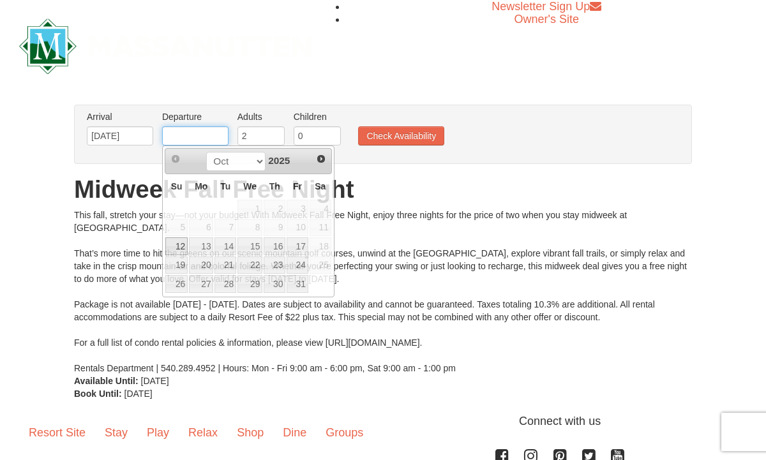
click at [219, 135] on input "text" at bounding box center [195, 135] width 66 height 19
click at [263, 245] on td "16" at bounding box center [274, 246] width 23 height 19
type input "[DATE]"
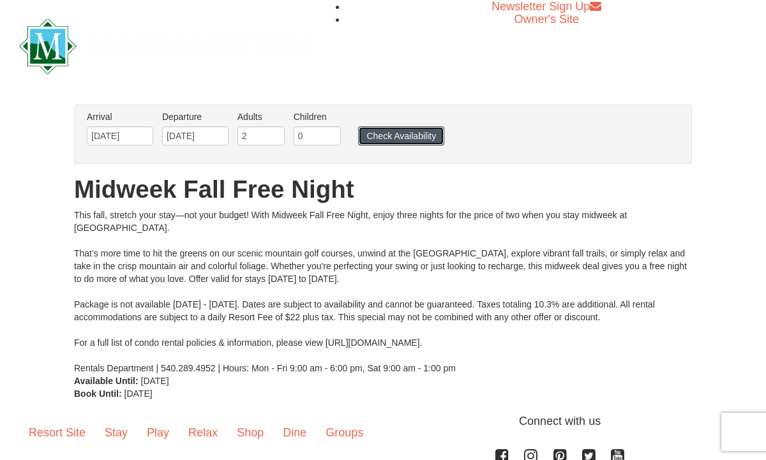
click at [400, 133] on button "Check Availability" at bounding box center [401, 135] width 86 height 19
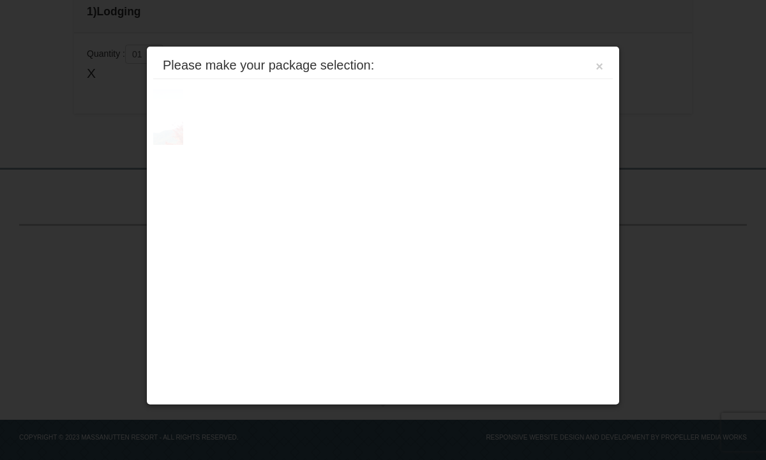
scroll to position [413, 0]
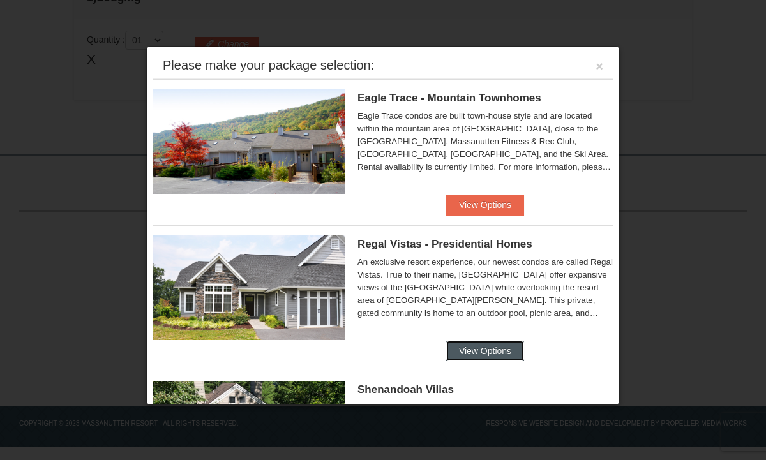
click at [488, 347] on button "View Options" at bounding box center [485, 351] width 78 height 20
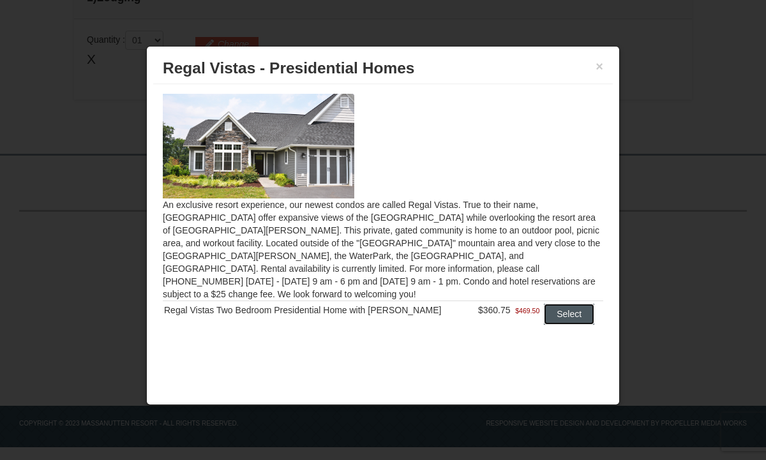
click at [550, 304] on button "Select" at bounding box center [569, 314] width 50 height 20
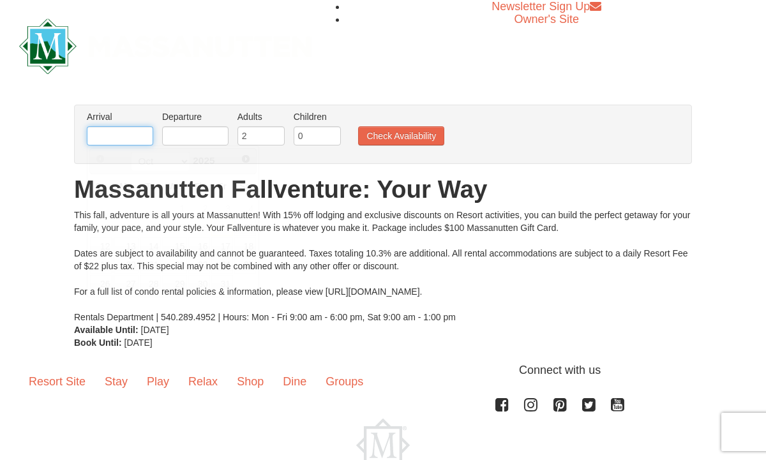
click at [114, 138] on input "text" at bounding box center [120, 135] width 66 height 19
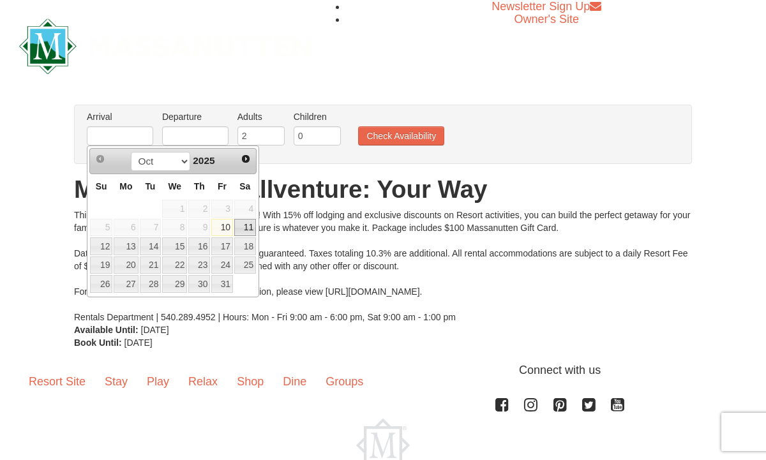
click at [242, 223] on link "11" at bounding box center [245, 228] width 22 height 18
type input "[DATE]"
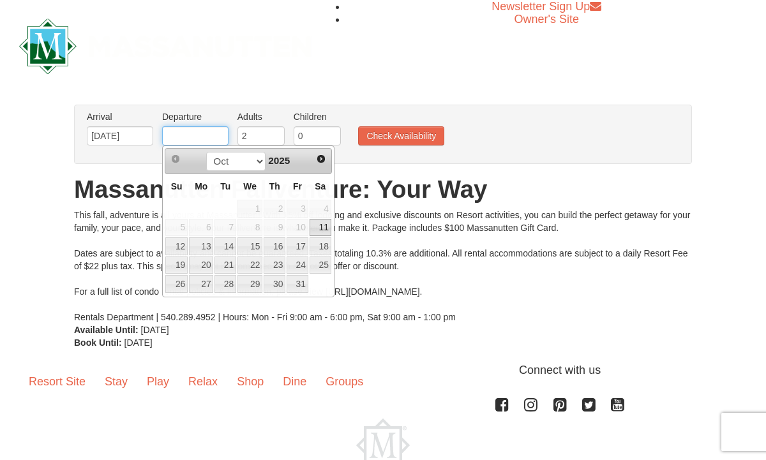
click at [221, 135] on input "text" at bounding box center [195, 135] width 66 height 19
click at [226, 247] on link "14" at bounding box center [225, 246] width 22 height 18
type input "[DATE]"
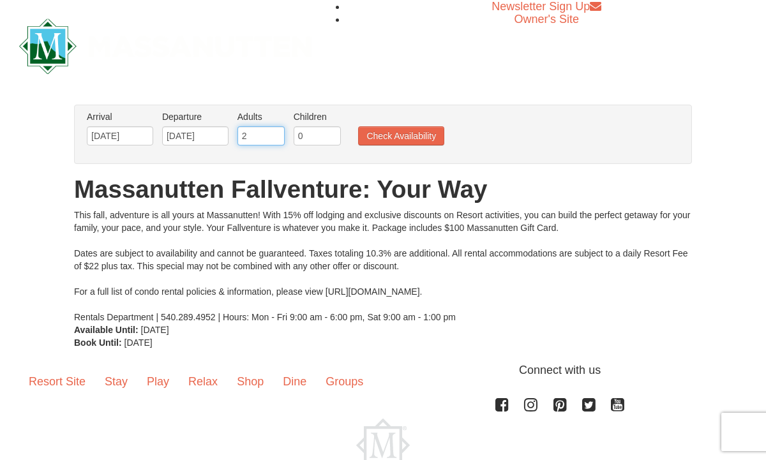
click at [244, 135] on input "2" at bounding box center [260, 135] width 47 height 19
click at [242, 136] on input "23" at bounding box center [260, 135] width 47 height 19
click at [253, 134] on input "23" at bounding box center [260, 135] width 47 height 19
type input "2"
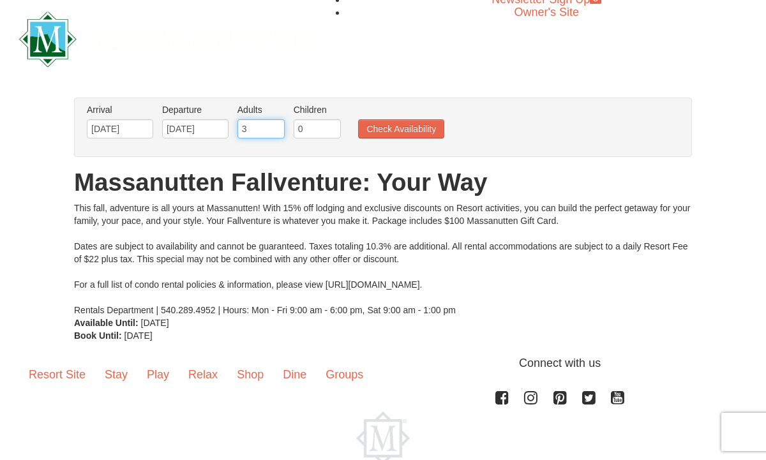
scroll to position [8, 0]
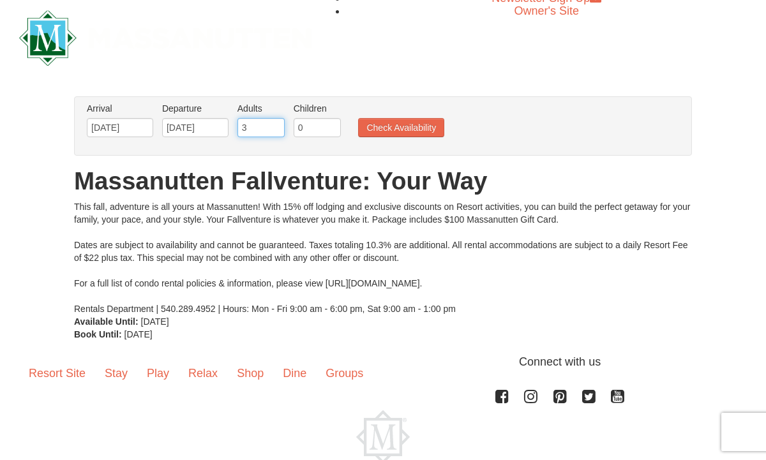
type input "3"
click at [304, 128] on input "0" at bounding box center [316, 127] width 47 height 19
type input "1"
click at [390, 125] on button "Check Availability" at bounding box center [401, 127] width 86 height 19
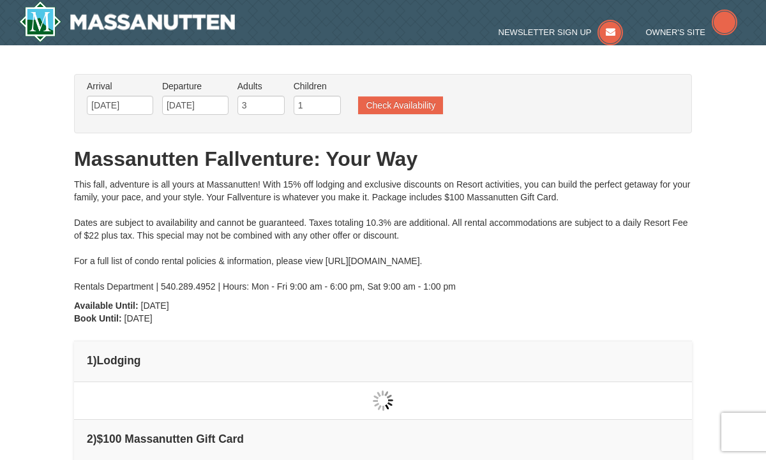
type input "[DATE]"
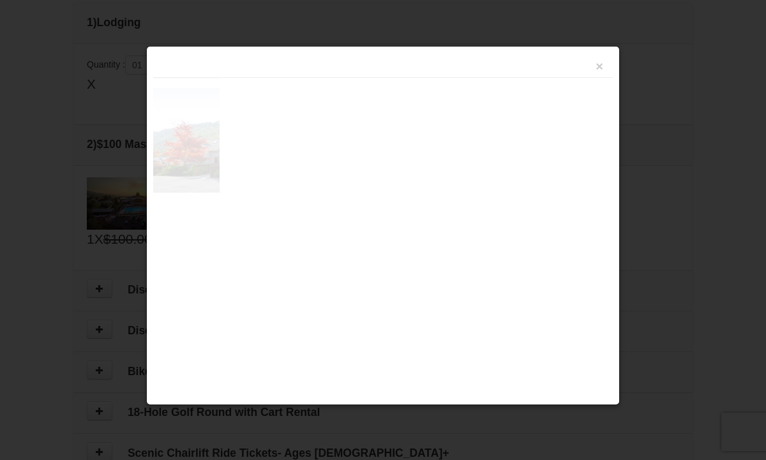
scroll to position [390, 0]
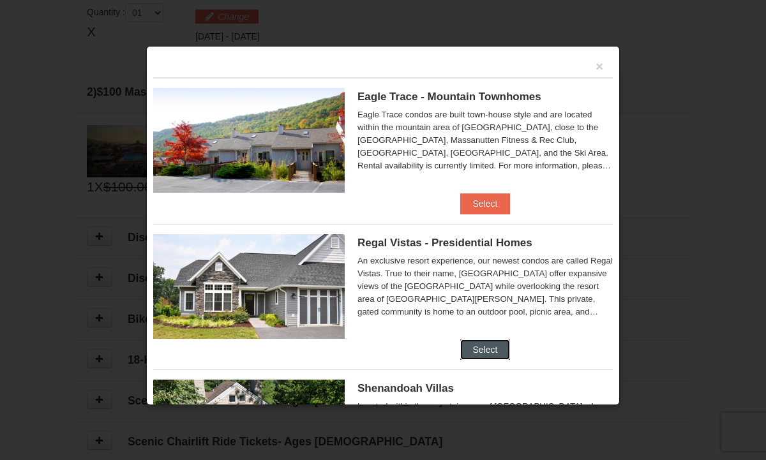
click at [482, 346] on button "Select" at bounding box center [485, 349] width 50 height 20
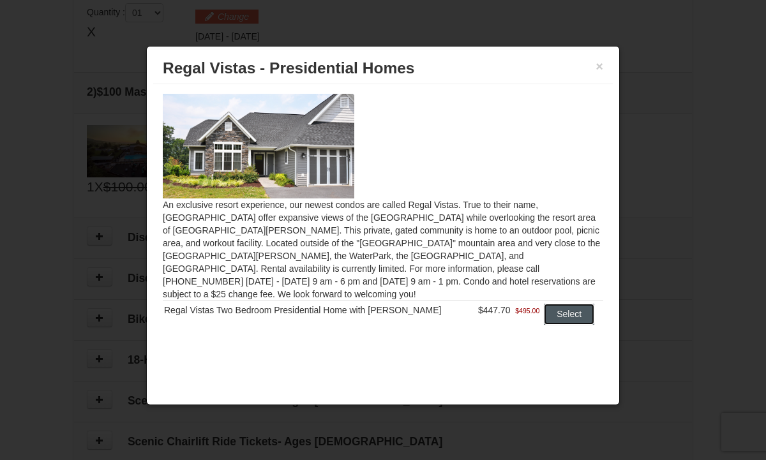
click at [570, 304] on button "Select" at bounding box center [569, 314] width 50 height 20
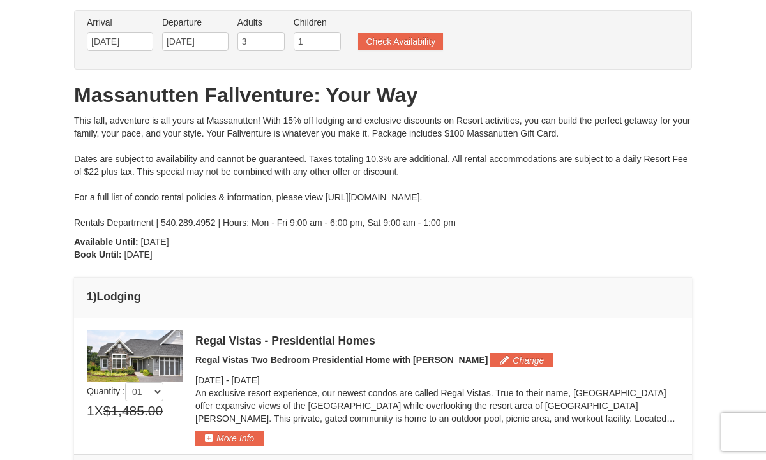
scroll to position [0, 0]
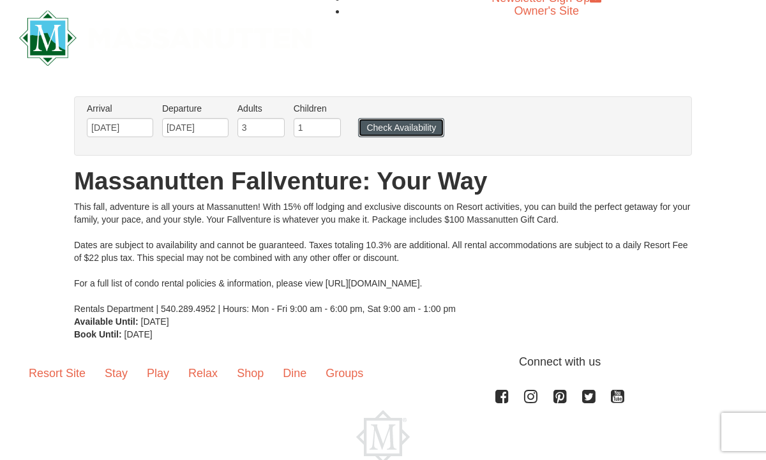
click at [397, 130] on button "Check Availability" at bounding box center [401, 127] width 86 height 19
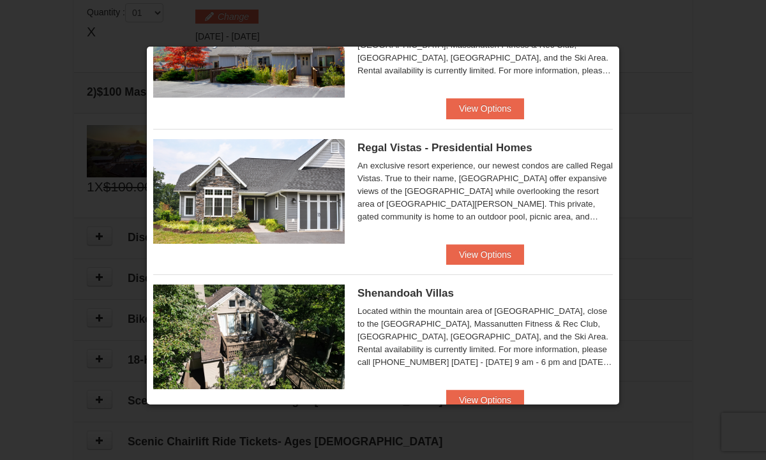
scroll to position [96, 0]
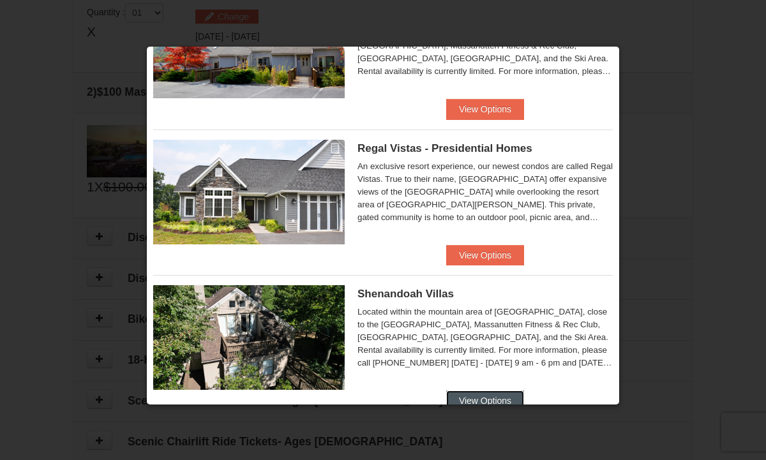
click at [487, 401] on button "View Options" at bounding box center [485, 400] width 78 height 20
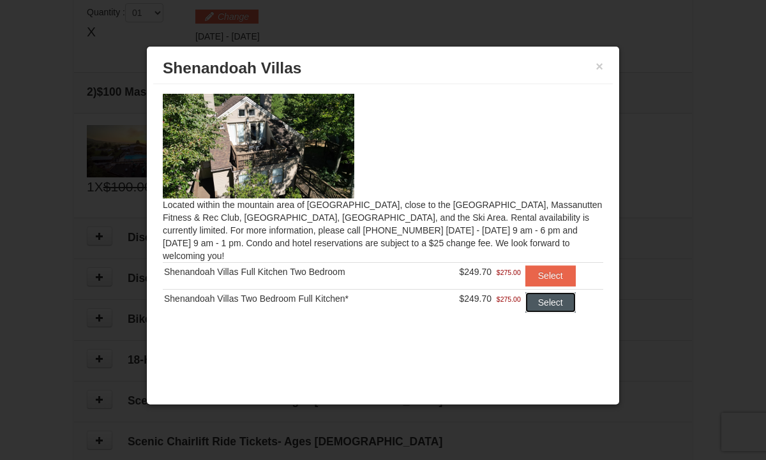
click at [542, 292] on button "Select" at bounding box center [550, 302] width 50 height 20
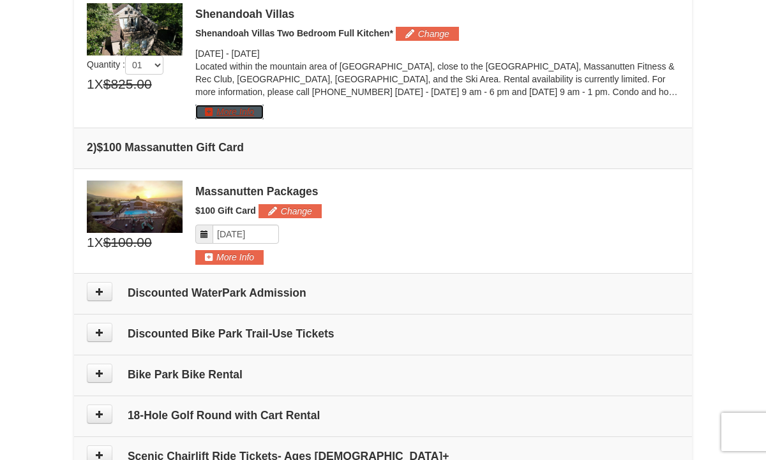
click at [247, 111] on button "More Info" at bounding box center [229, 112] width 68 height 14
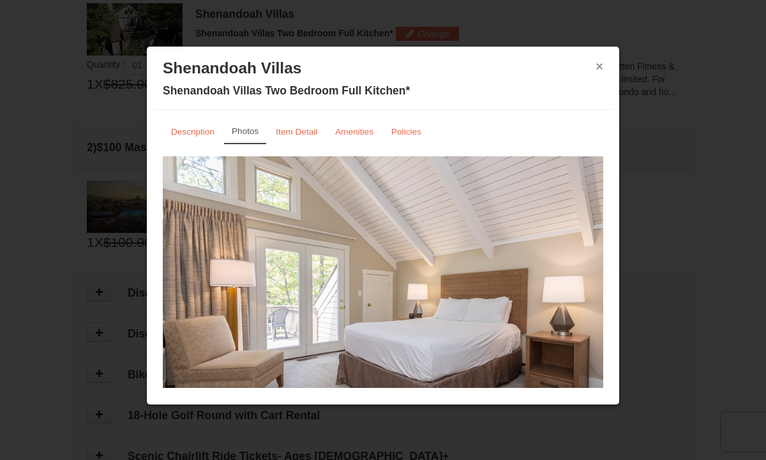
click at [600, 67] on button "×" at bounding box center [599, 66] width 8 height 13
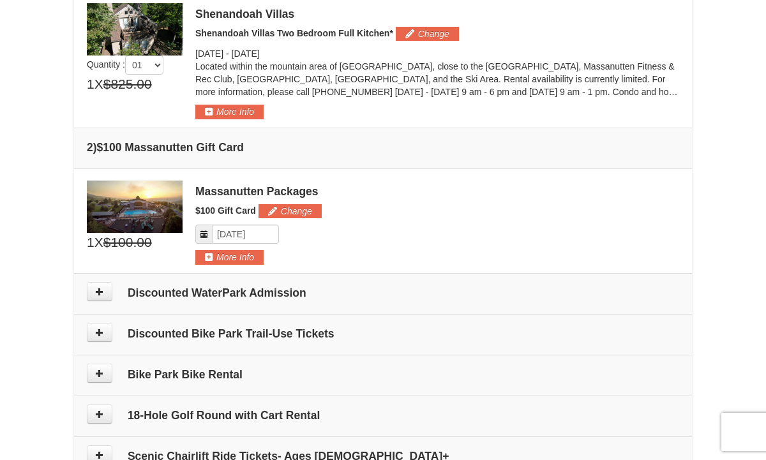
scroll to position [376, 0]
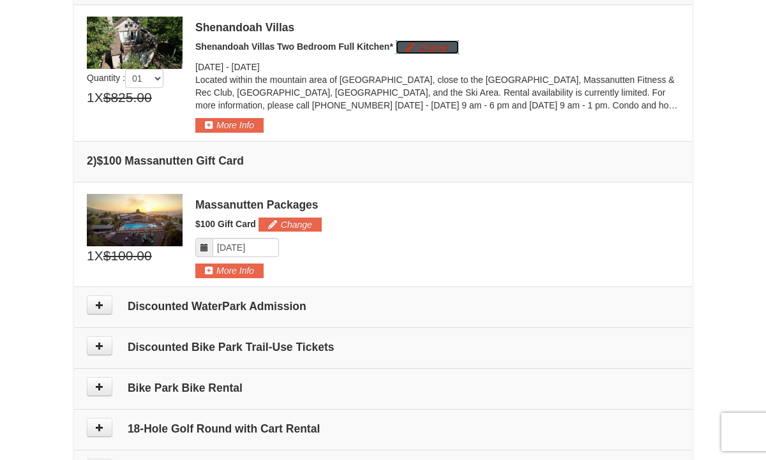
click at [416, 48] on button "Change" at bounding box center [427, 47] width 63 height 14
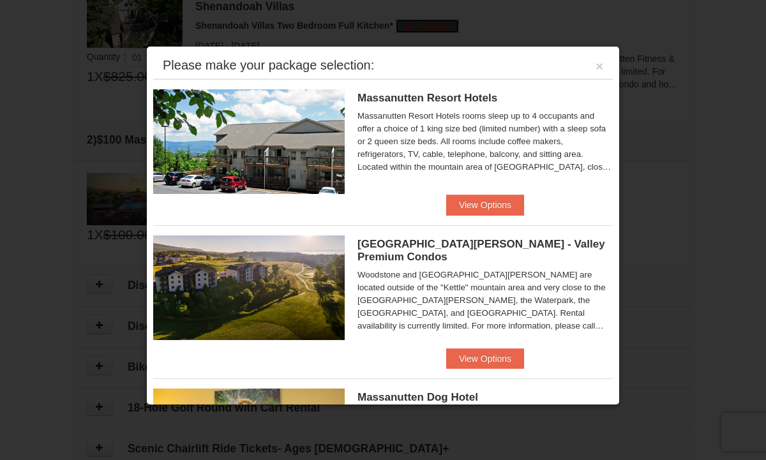
scroll to position [383, 0]
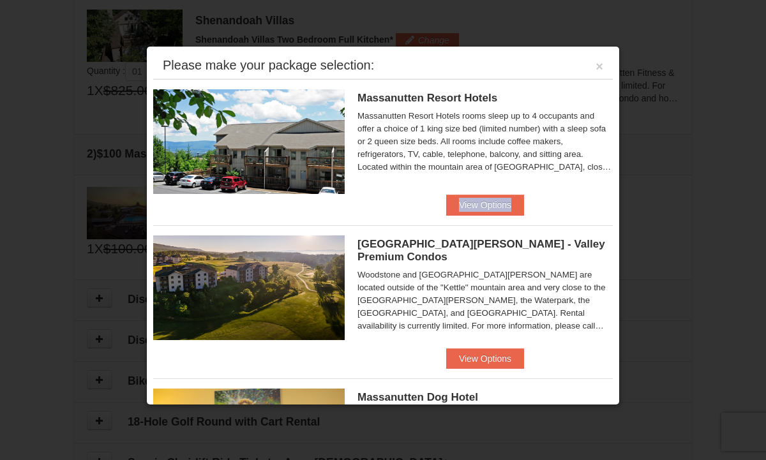
drag, startPoint x: 616, startPoint y: 198, endPoint x: 616, endPoint y: 182, distance: 15.3
click at [616, 183] on div "Please make your package selection: × Massanutten Resort Hotels Hotel Queen Roo…" at bounding box center [382, 225] width 473 height 359
click at [602, 356] on li "Woodstone Meadows - Valley Premium Condos Woodstone and Woodstone Casa de Campo…" at bounding box center [382, 297] width 459 height 144
click at [617, 358] on div "Please make your package selection: × Massanutten Resort Hotels Hotel Queen Roo…" at bounding box center [382, 225] width 473 height 359
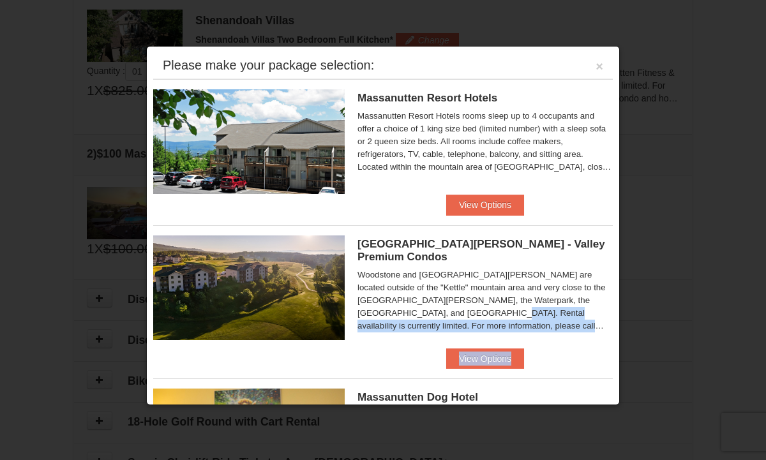
drag, startPoint x: 617, startPoint y: 358, endPoint x: 615, endPoint y: 284, distance: 74.0
click at [615, 285] on div "Please make your package selection: × Massanutten Resort Hotels Hotel Queen Roo…" at bounding box center [382, 225] width 473 height 359
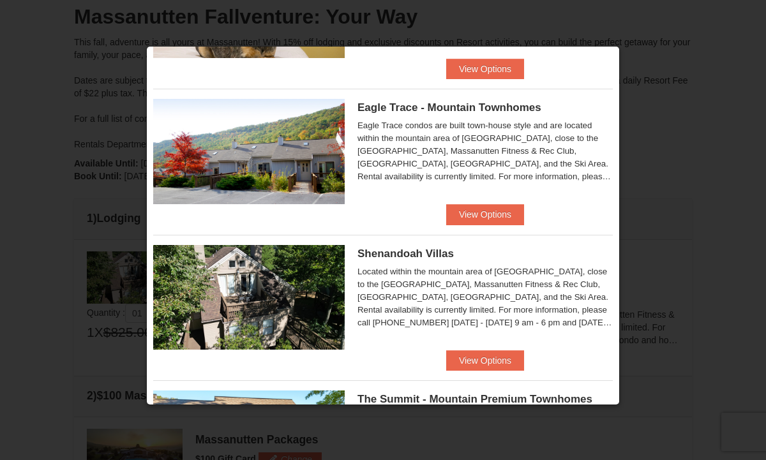
scroll to position [433, 0]
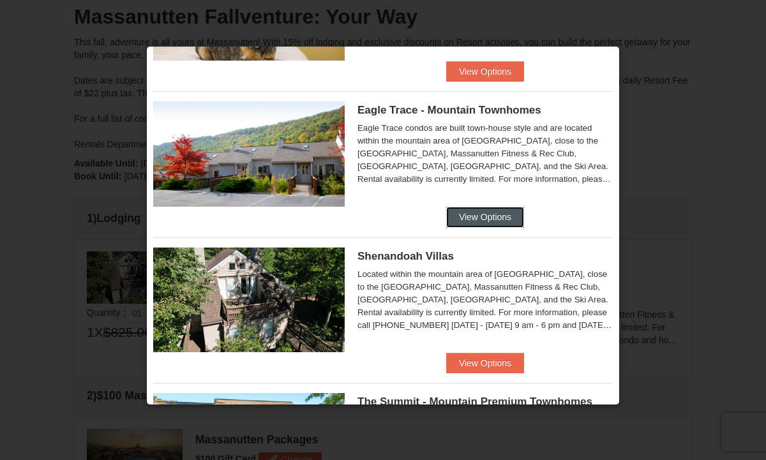
click at [496, 210] on button "View Options" at bounding box center [485, 217] width 78 height 20
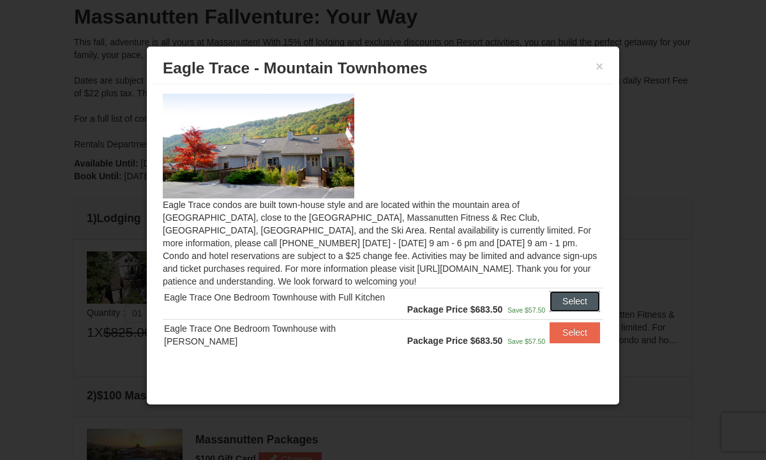
click at [570, 304] on button "Select" at bounding box center [574, 301] width 50 height 20
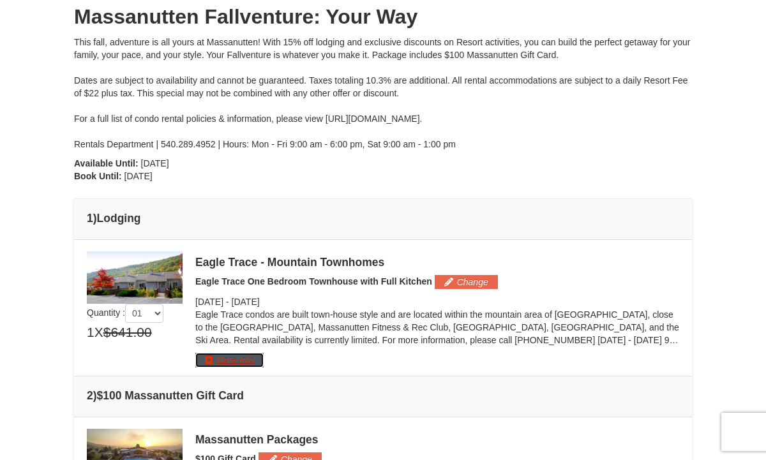
click at [239, 359] on button "More Info" at bounding box center [229, 360] width 68 height 14
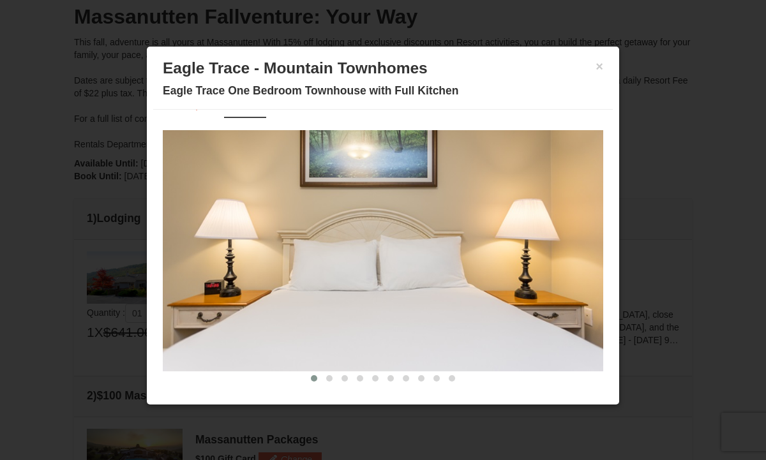
scroll to position [33, 0]
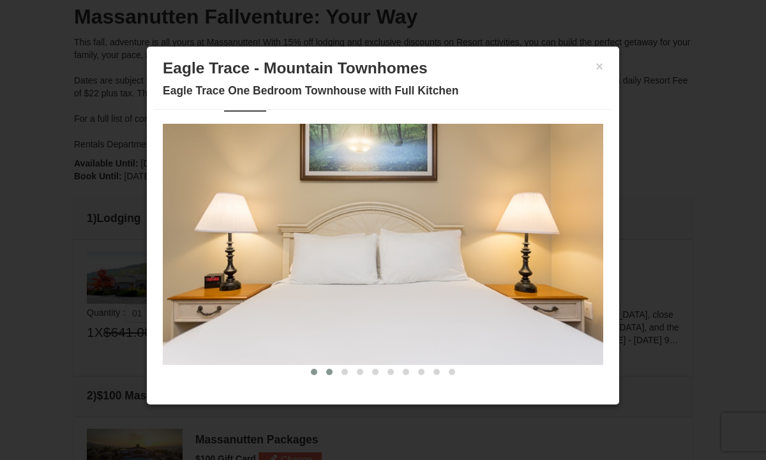
click at [334, 373] on button at bounding box center [329, 372] width 15 height 13
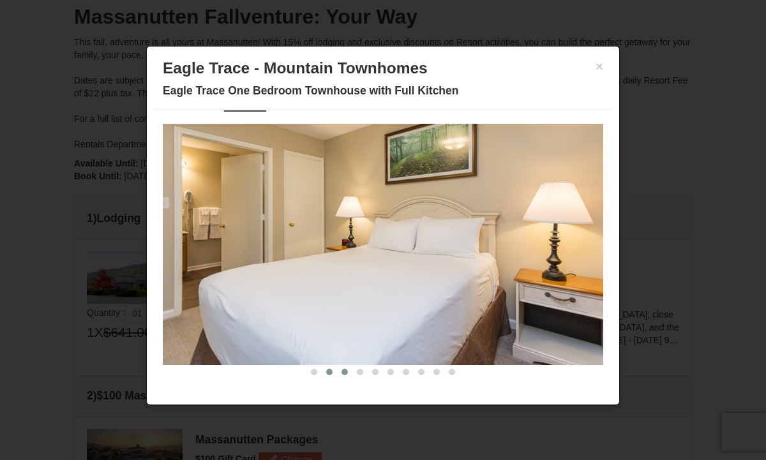
click at [346, 373] on span at bounding box center [344, 372] width 6 height 6
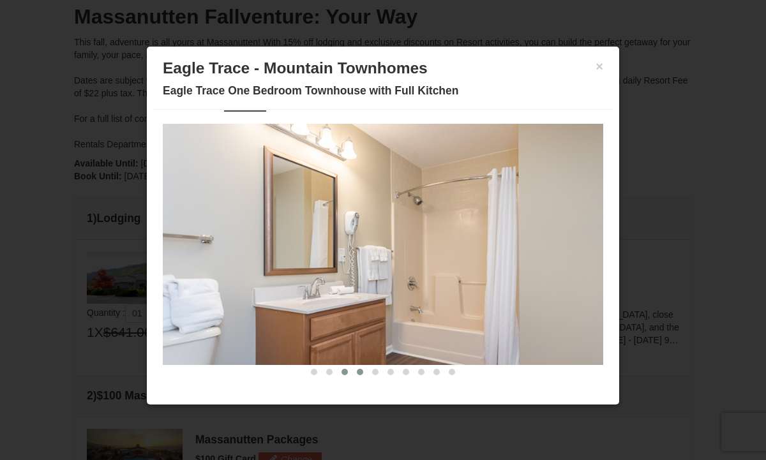
click at [358, 371] on span at bounding box center [360, 372] width 6 height 6
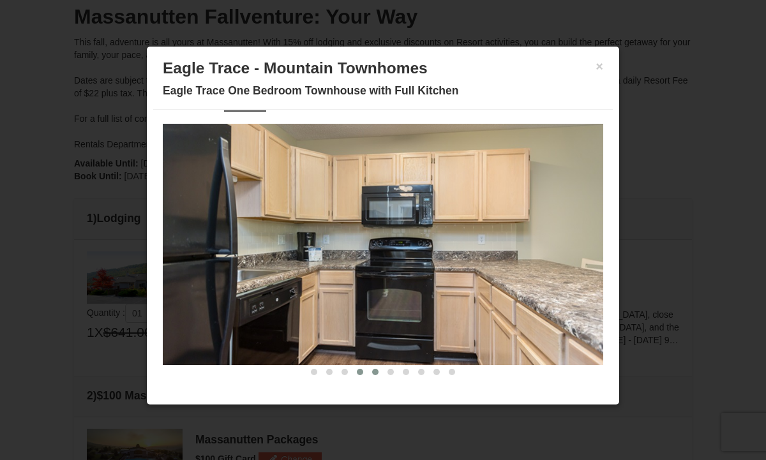
click at [373, 368] on button at bounding box center [374, 372] width 15 height 13
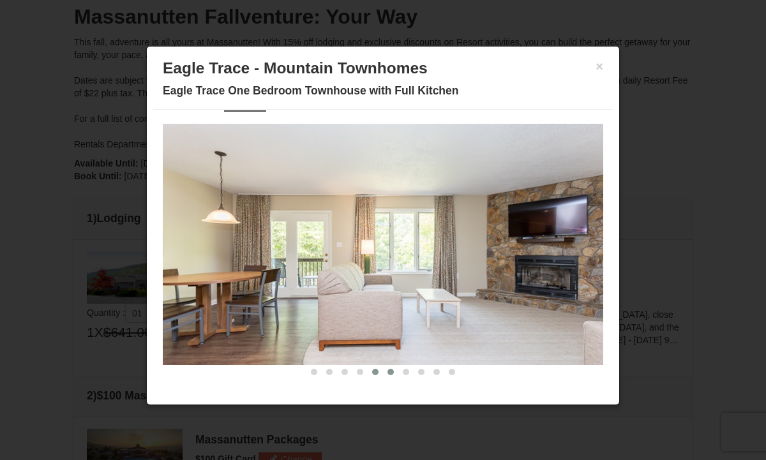
click at [387, 371] on span at bounding box center [390, 372] width 6 height 6
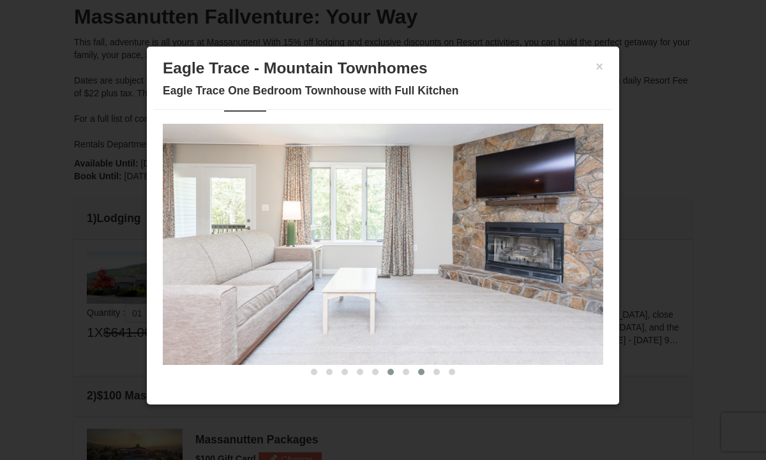
click at [418, 373] on span at bounding box center [421, 372] width 6 height 6
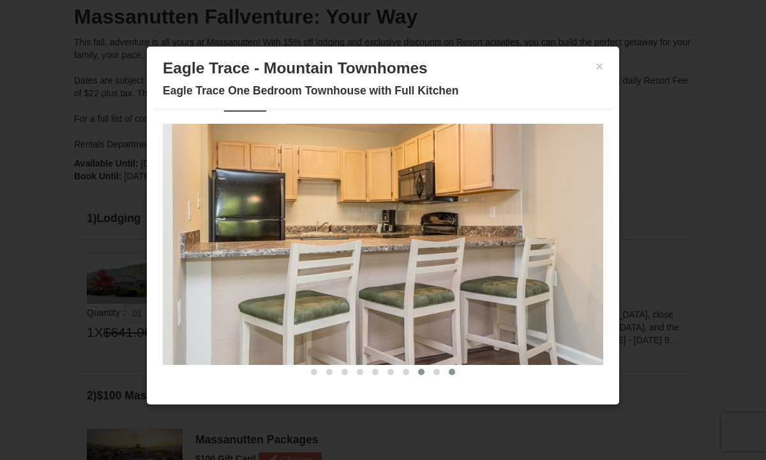
click at [449, 370] on span at bounding box center [452, 372] width 6 height 6
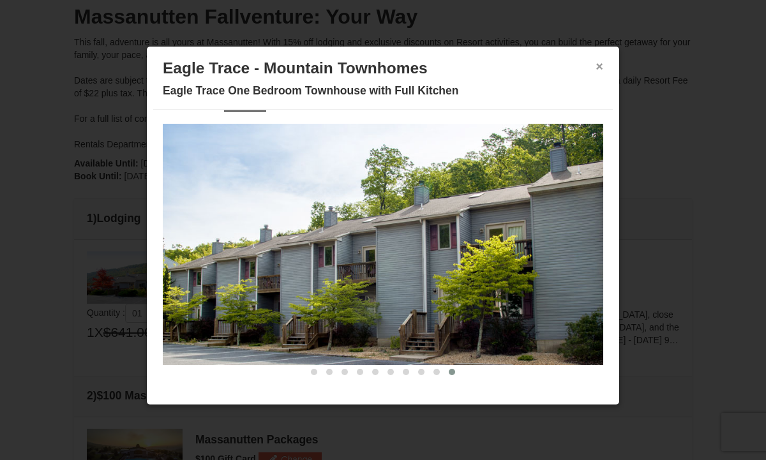
click at [600, 69] on button "×" at bounding box center [599, 66] width 8 height 13
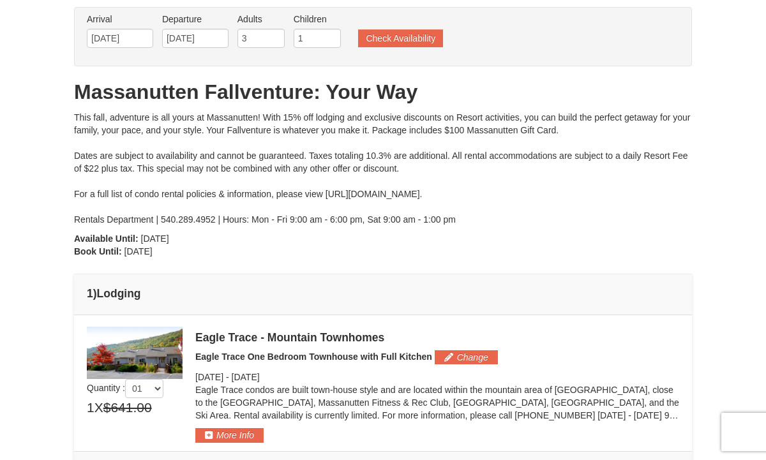
scroll to position [0, 0]
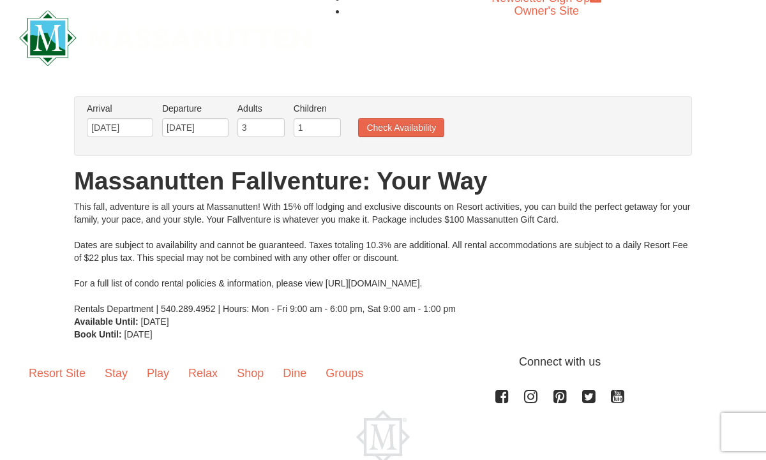
scroll to position [16, 0]
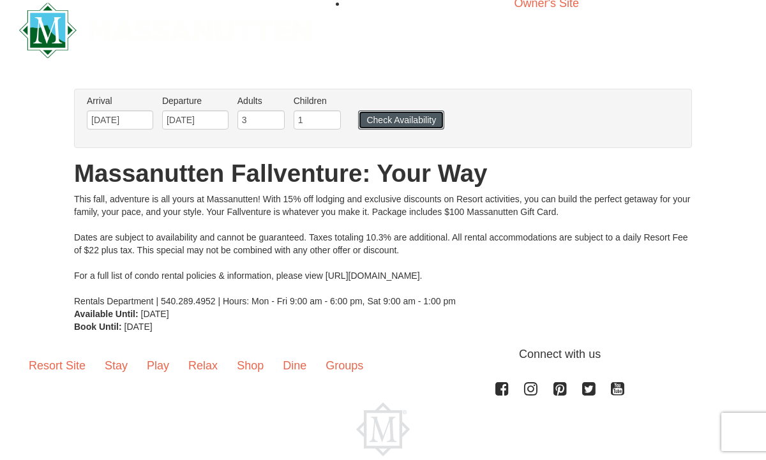
click at [404, 122] on button "Check Availability" at bounding box center [401, 119] width 86 height 19
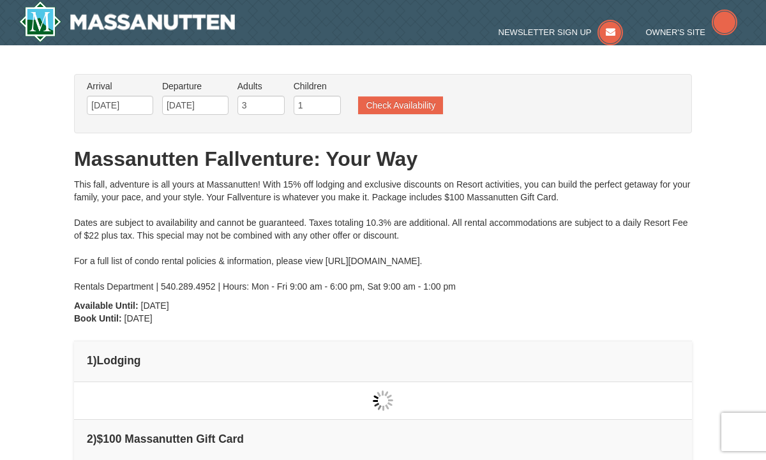
type input "[DATE]"
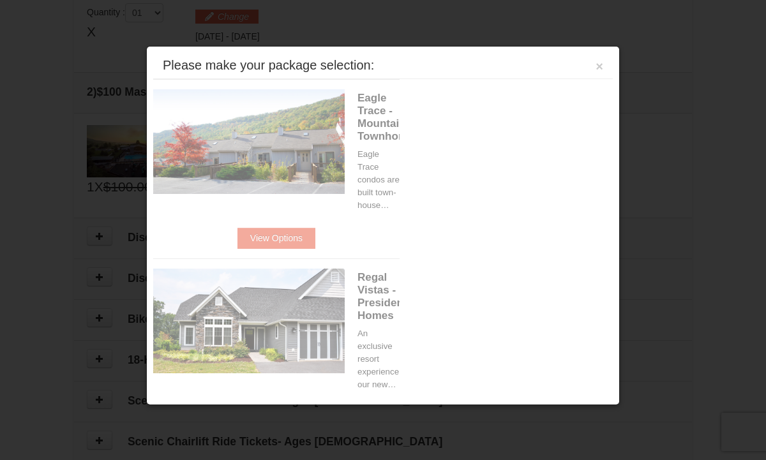
scroll to position [390, 0]
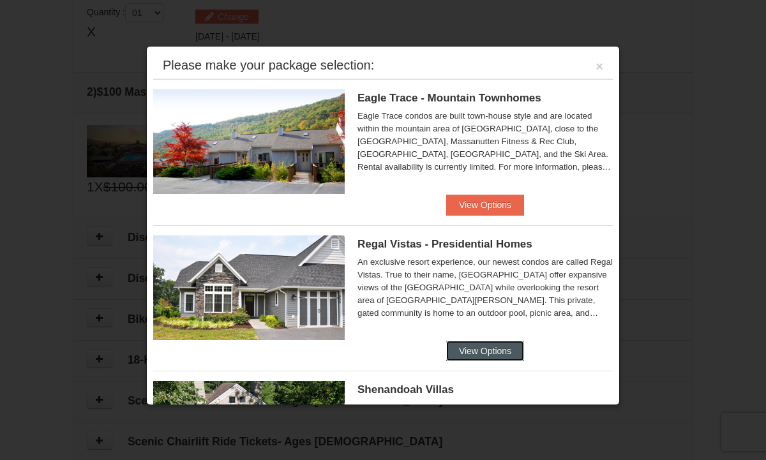
click at [477, 353] on button "View Options" at bounding box center [485, 351] width 78 height 20
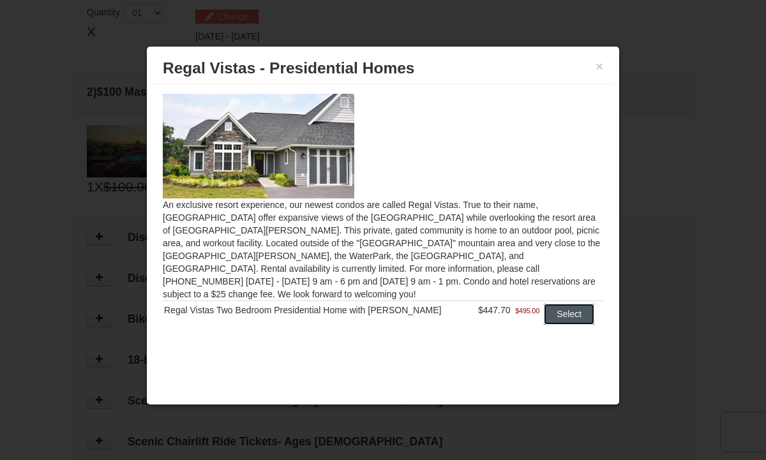
click at [553, 304] on button "Select" at bounding box center [569, 314] width 50 height 20
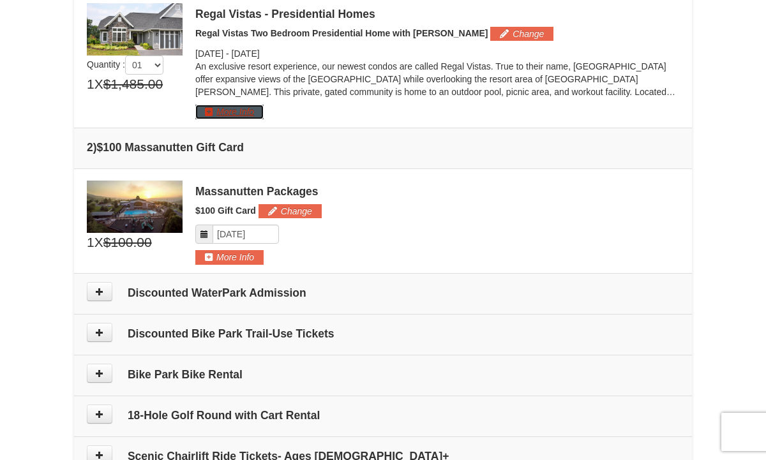
click at [218, 108] on button "More Info" at bounding box center [229, 112] width 68 height 14
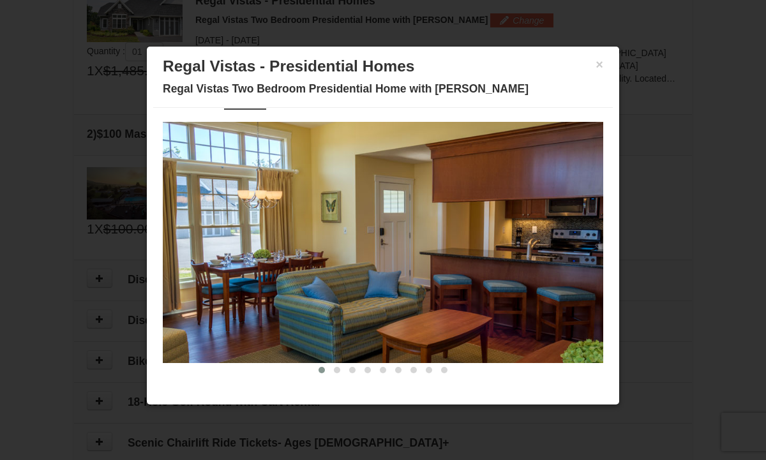
scroll to position [396, 0]
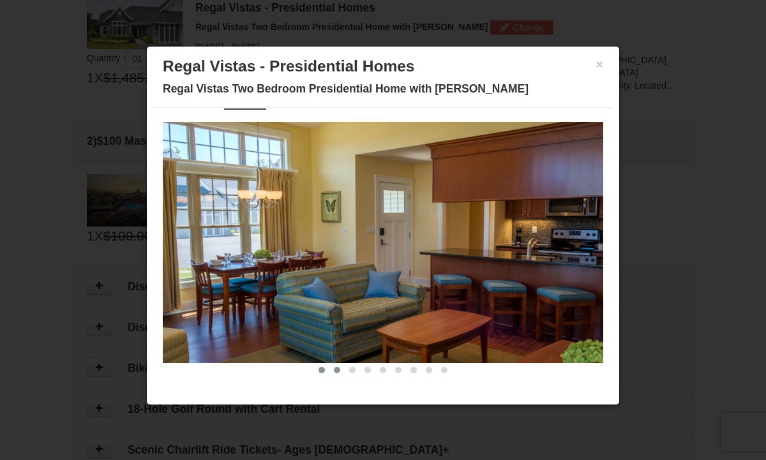
click at [339, 371] on span at bounding box center [337, 370] width 6 height 6
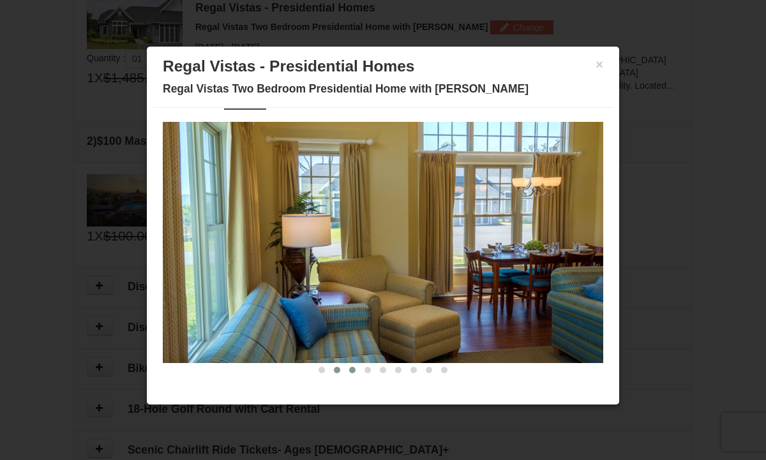
click at [353, 369] on span at bounding box center [352, 370] width 6 height 6
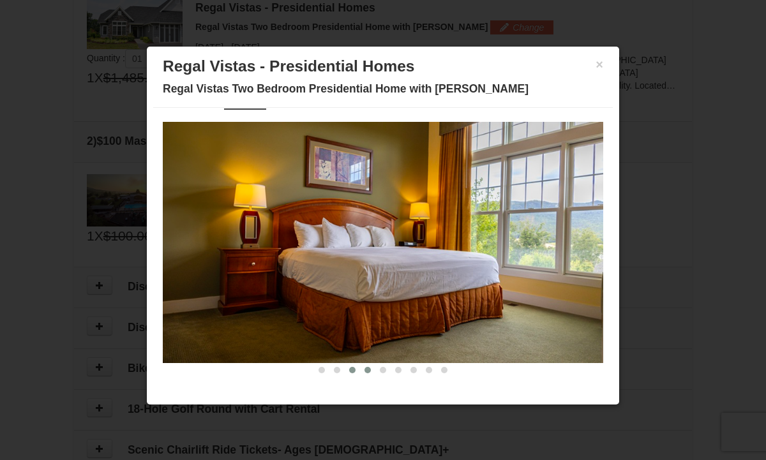
click at [369, 368] on span at bounding box center [367, 370] width 6 height 6
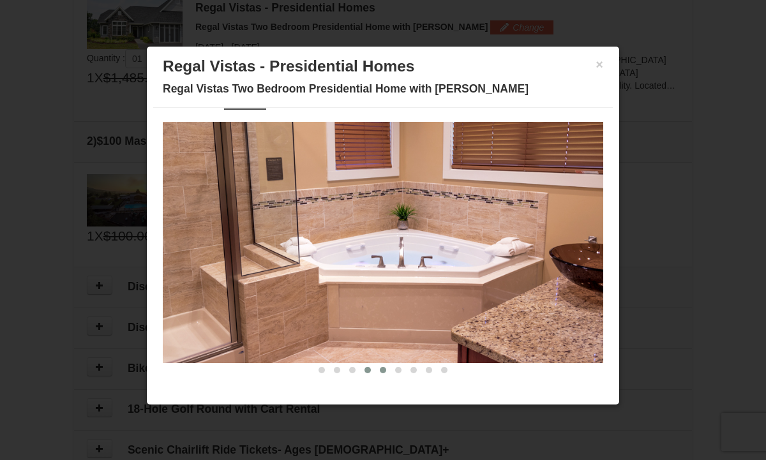
click at [382, 368] on span at bounding box center [383, 370] width 6 height 6
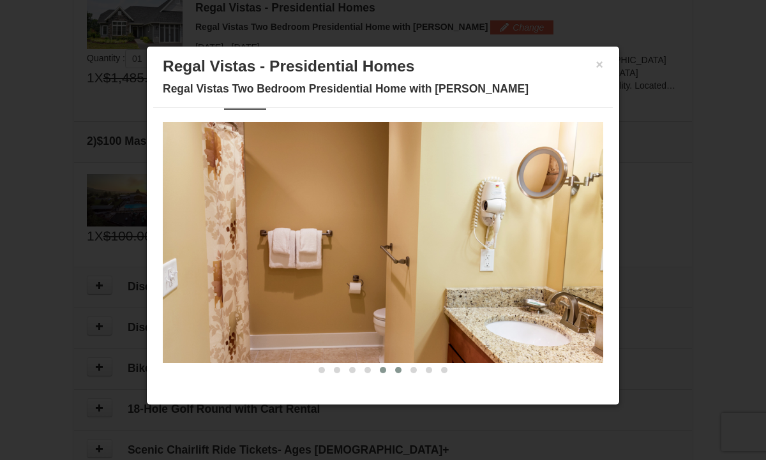
click at [397, 371] on span at bounding box center [398, 370] width 6 height 6
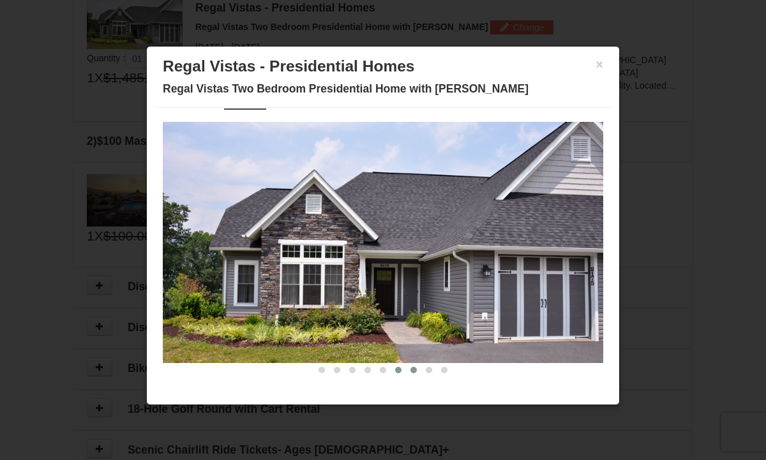
click at [412, 371] on span at bounding box center [413, 370] width 6 height 6
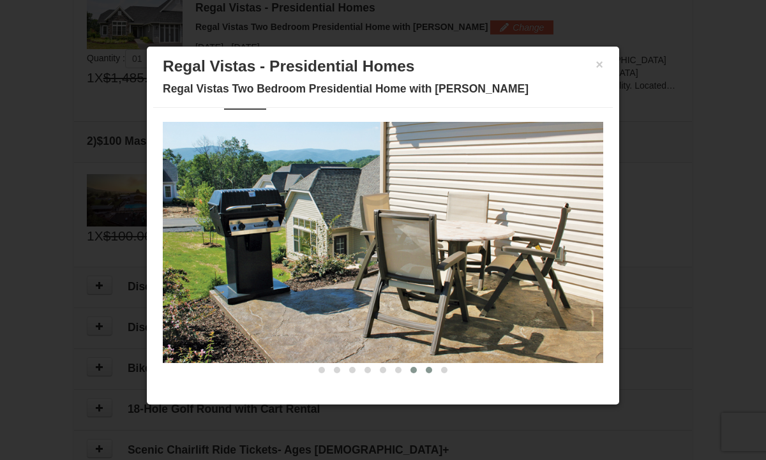
click at [429, 370] on span at bounding box center [429, 370] width 6 height 6
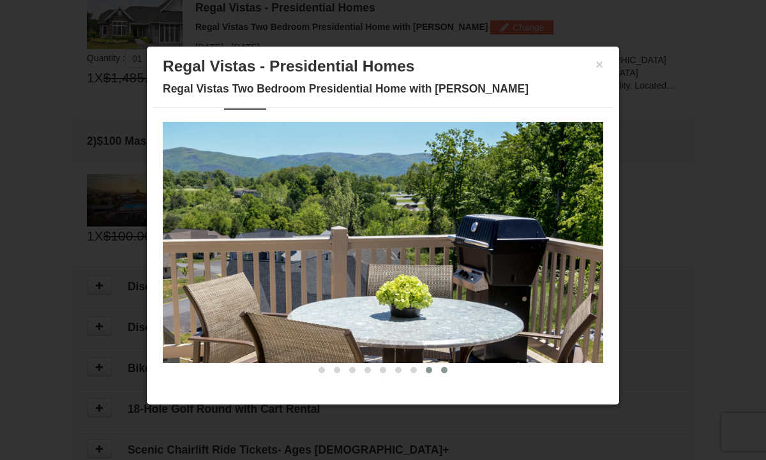
click at [441, 369] on span at bounding box center [444, 370] width 6 height 6
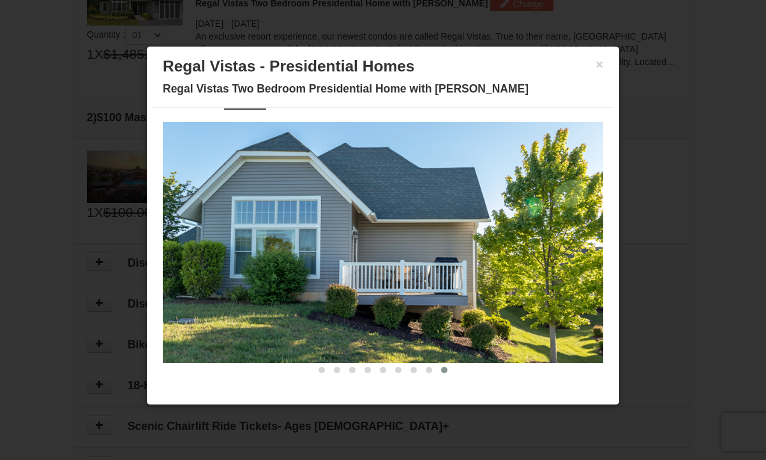
scroll to position [29, 0]
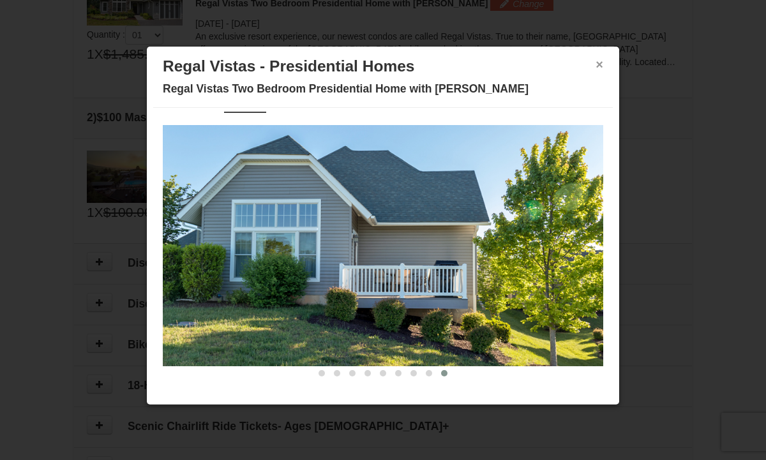
click at [598, 69] on button "×" at bounding box center [599, 64] width 8 height 13
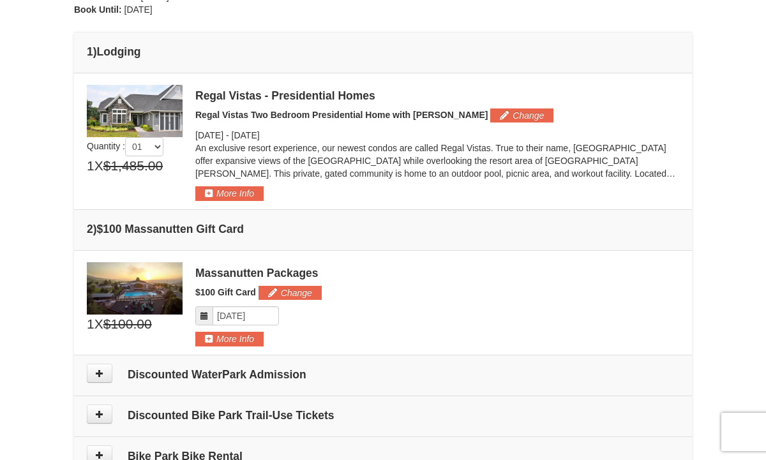
scroll to position [313, 0]
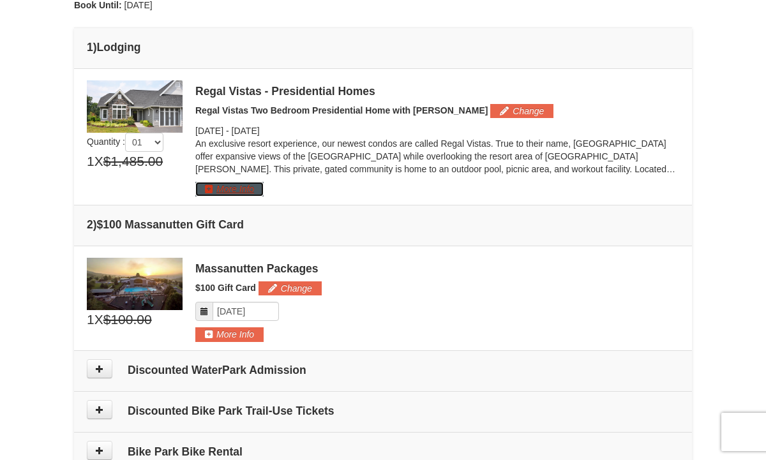
click at [241, 189] on button "More Info" at bounding box center [229, 189] width 68 height 14
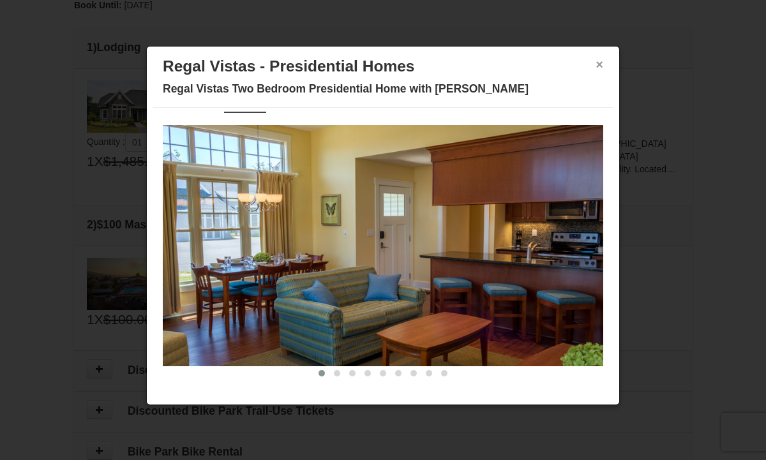
click at [600, 68] on button "×" at bounding box center [599, 64] width 8 height 13
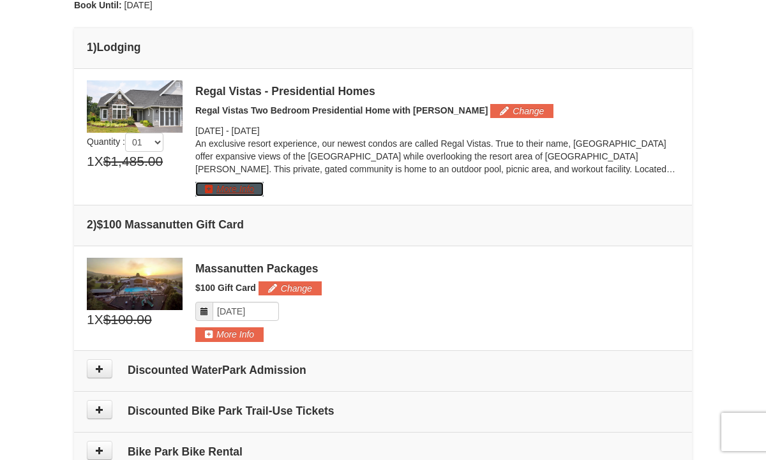
click at [255, 192] on button "More Info" at bounding box center [229, 189] width 68 height 14
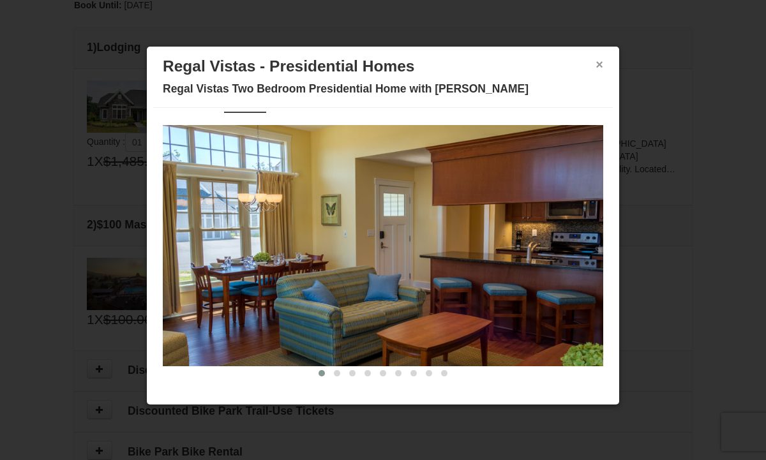
click at [600, 61] on button "×" at bounding box center [599, 64] width 8 height 13
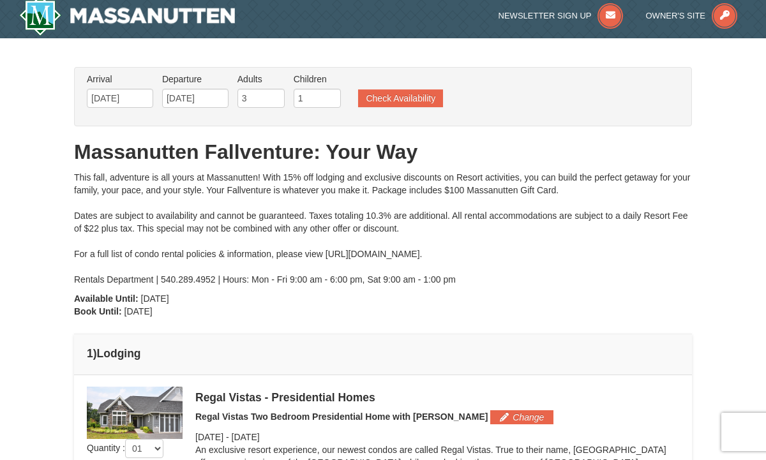
scroll to position [0, 0]
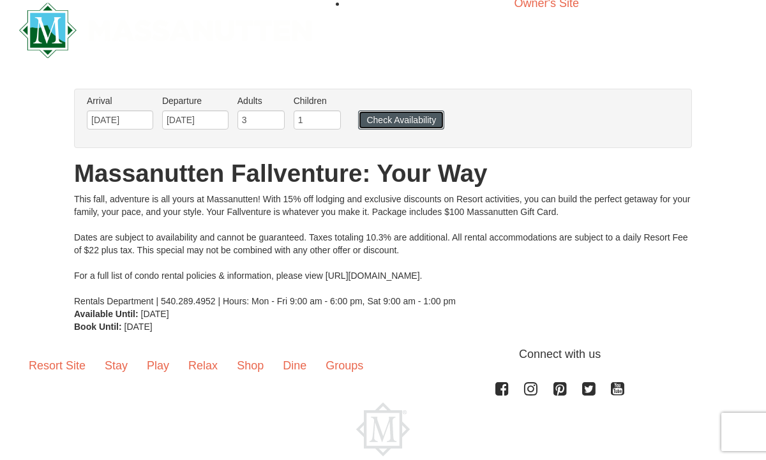
click at [383, 117] on button "Check Availability" at bounding box center [401, 119] width 86 height 19
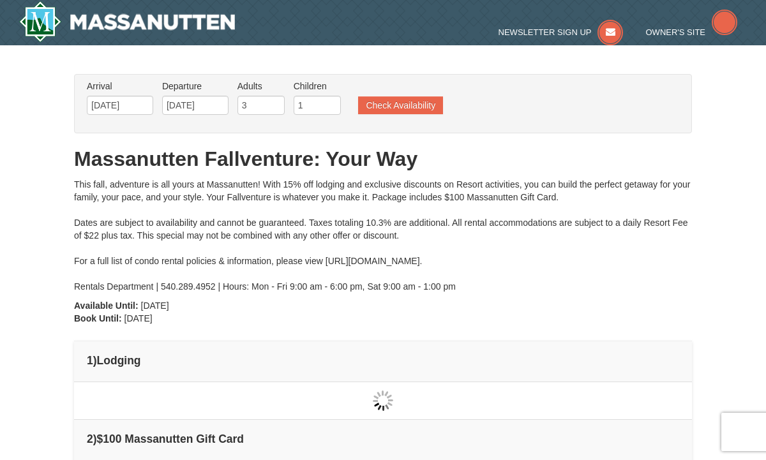
type input "[DATE]"
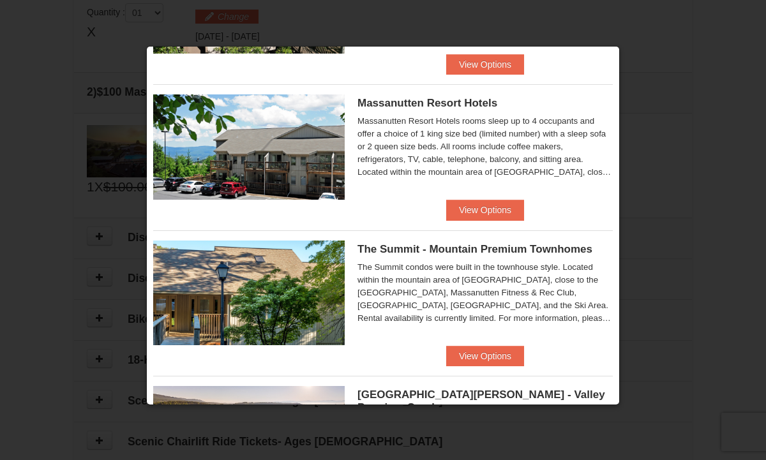
scroll to position [434, 0]
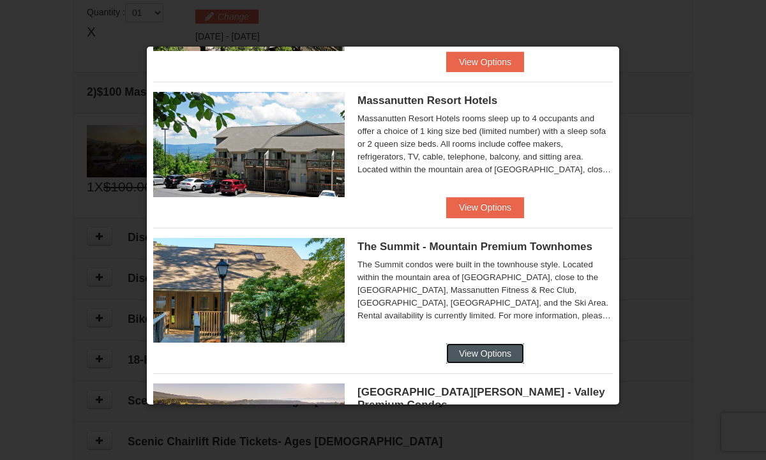
click at [485, 350] on button "View Options" at bounding box center [485, 353] width 78 height 20
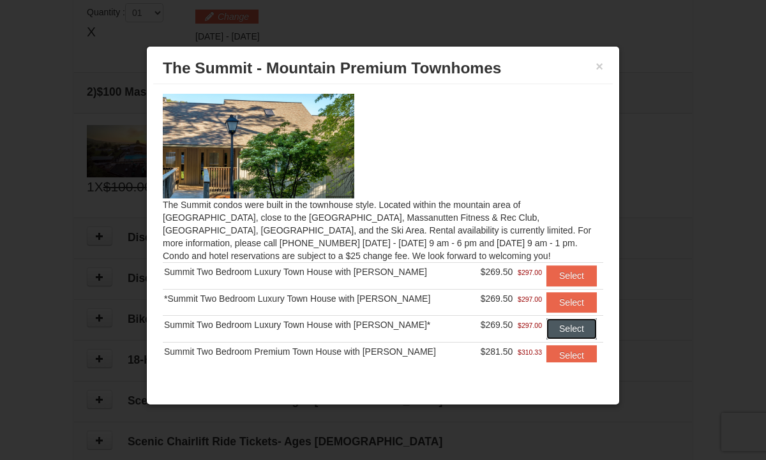
click at [547, 325] on button "Select" at bounding box center [571, 328] width 50 height 20
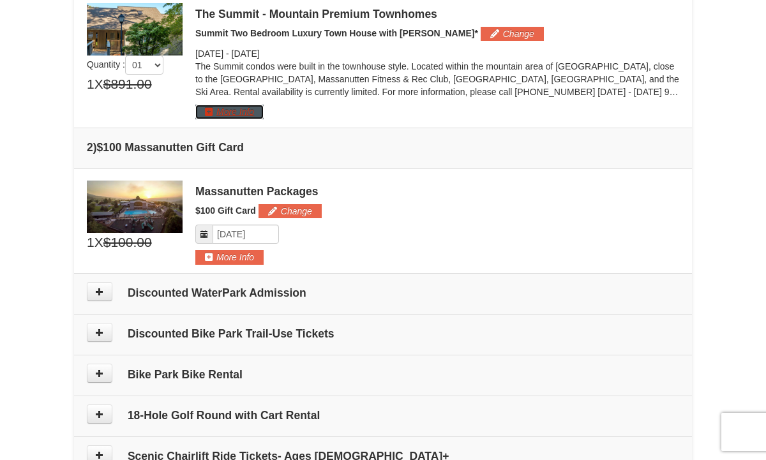
click at [254, 109] on button "More Info" at bounding box center [229, 112] width 68 height 14
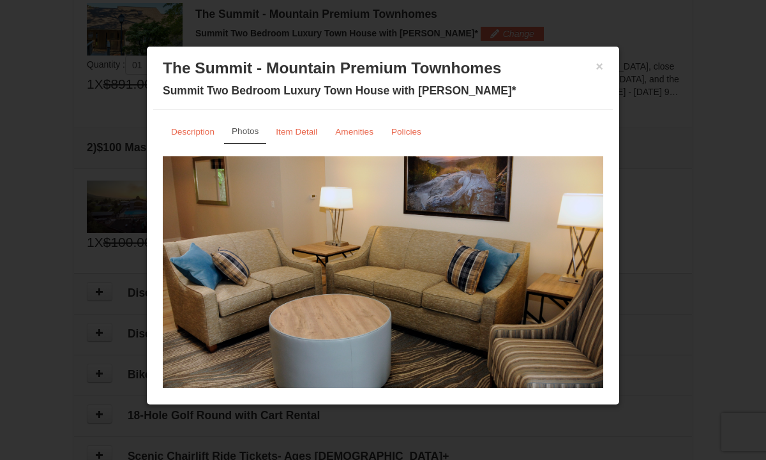
click at [419, 385] on img at bounding box center [383, 276] width 440 height 241
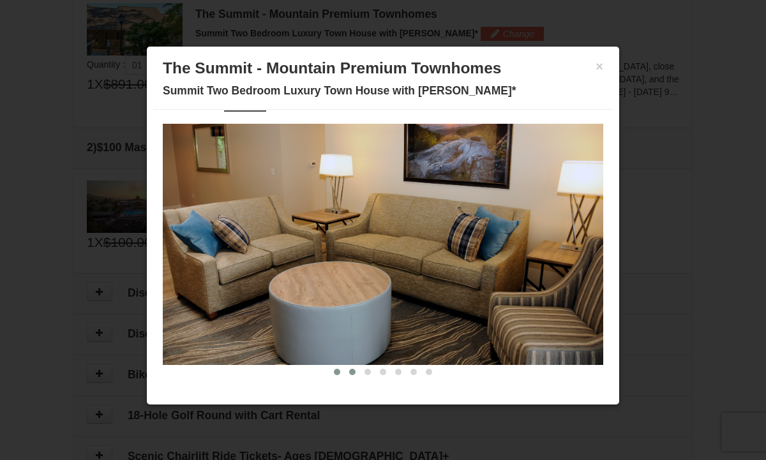
click at [353, 370] on span at bounding box center [352, 372] width 6 height 6
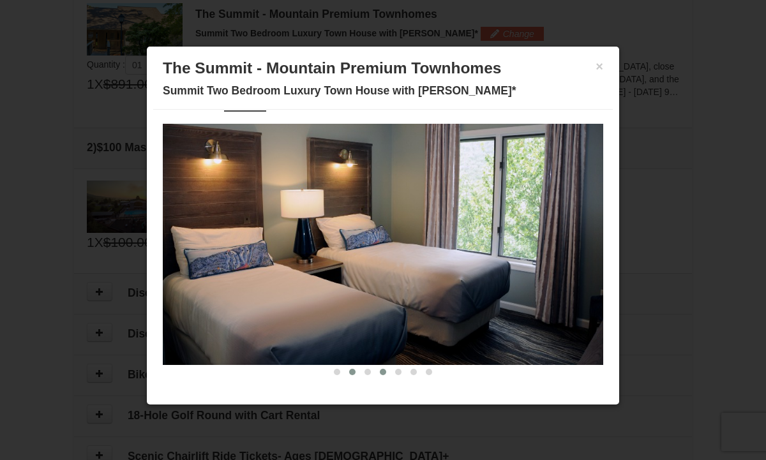
click at [386, 367] on button at bounding box center [382, 372] width 15 height 13
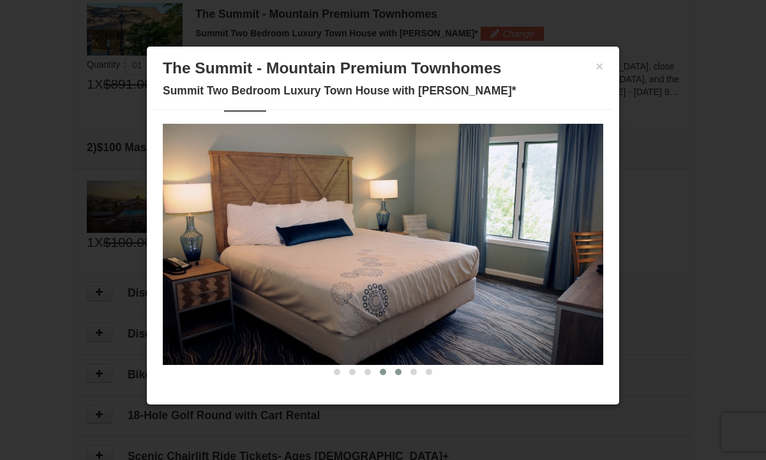
click at [401, 371] on span at bounding box center [398, 372] width 6 height 6
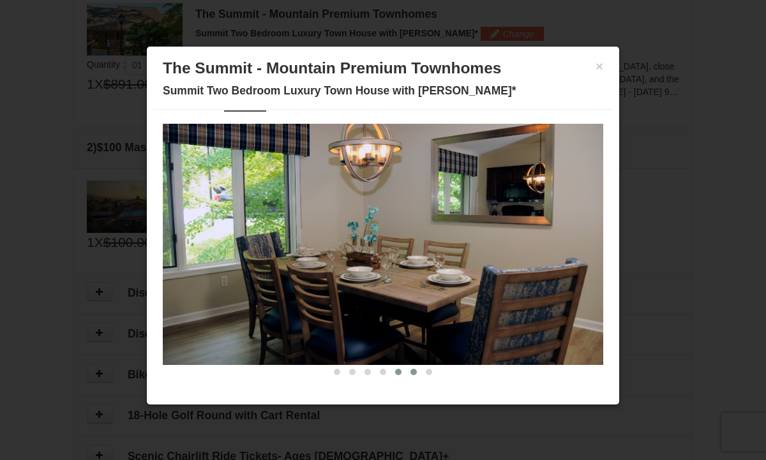
click at [412, 371] on span at bounding box center [413, 372] width 6 height 6
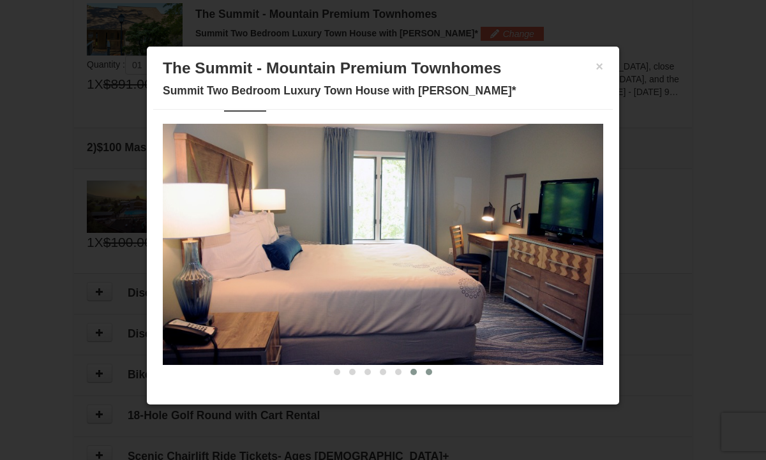
click at [431, 373] on span at bounding box center [429, 372] width 6 height 6
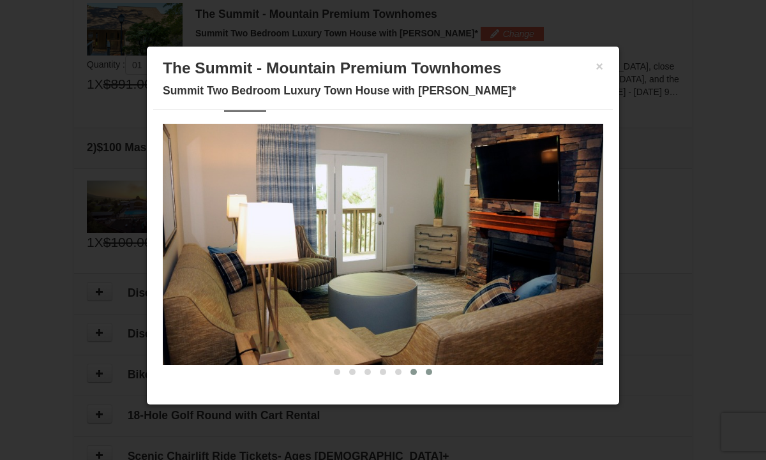
click at [410, 370] on button at bounding box center [413, 372] width 15 height 13
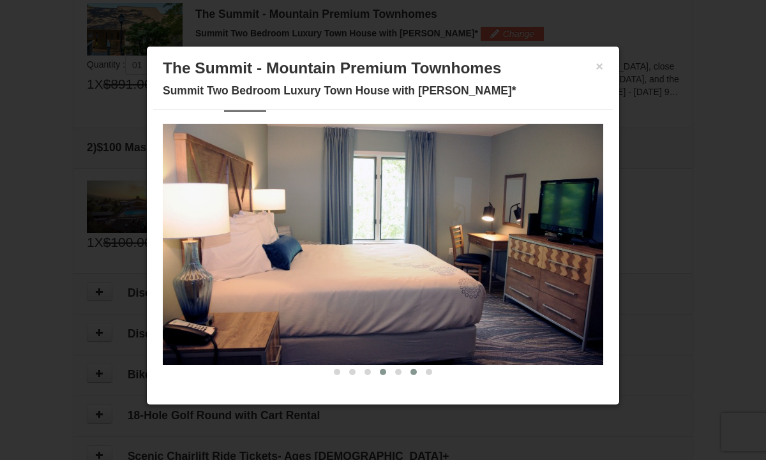
click at [385, 370] on button at bounding box center [382, 372] width 15 height 13
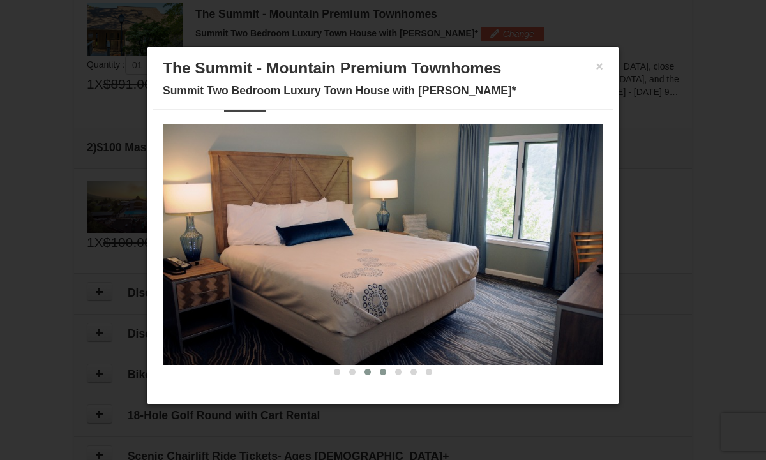
click at [368, 369] on span at bounding box center [367, 372] width 6 height 6
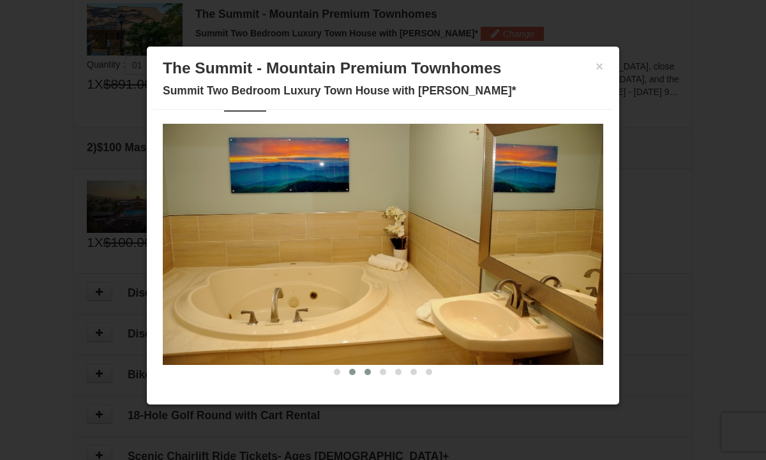
click at [353, 371] on span at bounding box center [352, 372] width 6 height 6
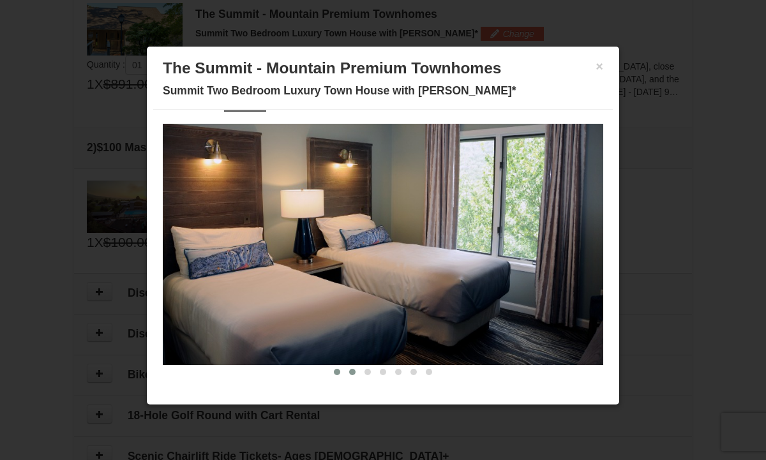
click at [338, 371] on span at bounding box center [337, 372] width 6 height 6
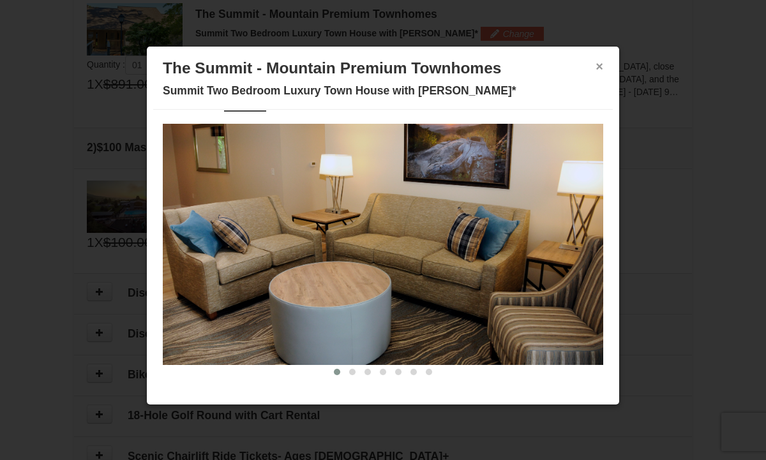
click at [599, 67] on button "×" at bounding box center [599, 66] width 8 height 13
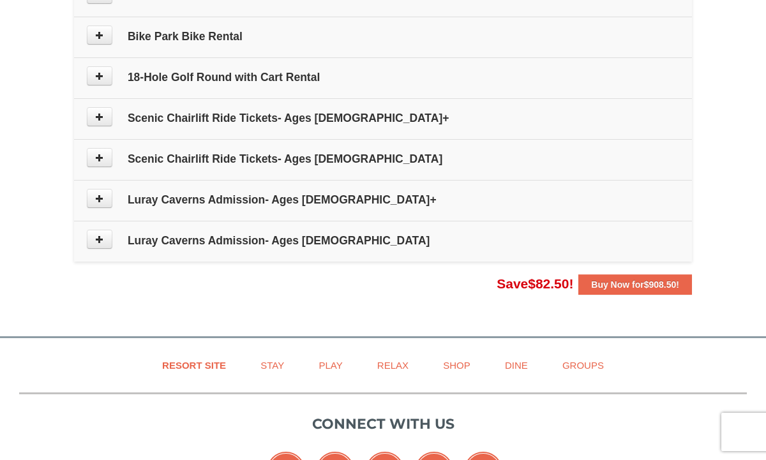
scroll to position [734, 0]
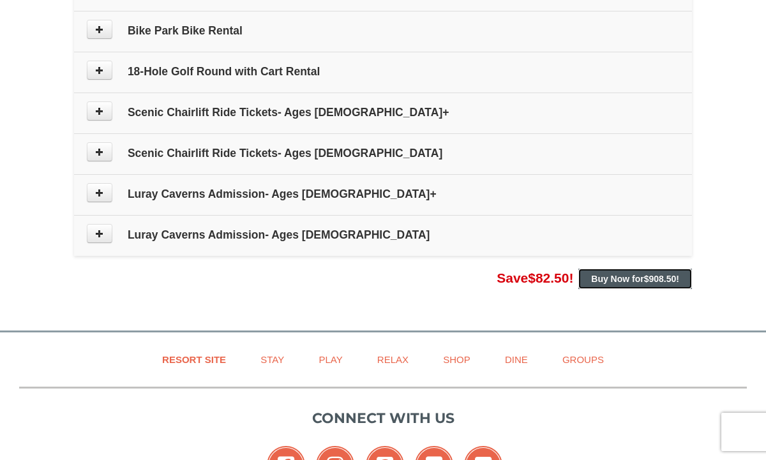
click at [648, 274] on span "$908.50" at bounding box center [660, 279] width 33 height 10
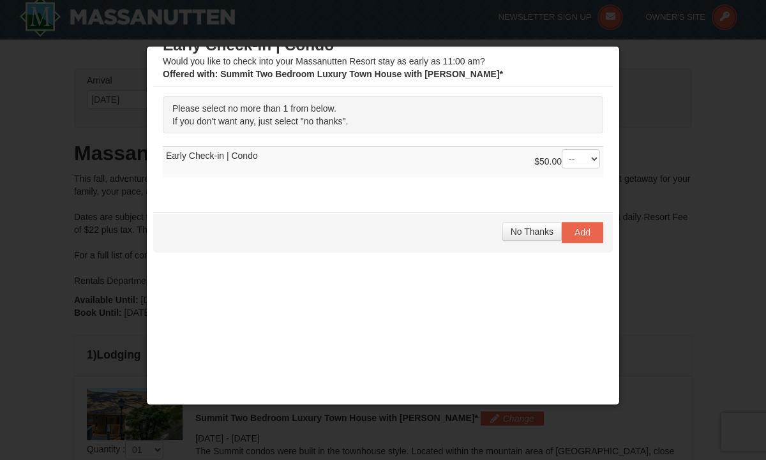
scroll to position [0, 0]
